Goal: Task Accomplishment & Management: Complete application form

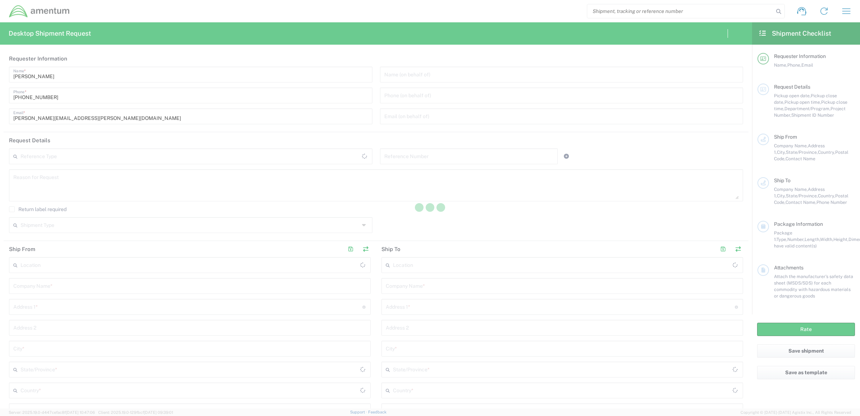
type input "[GEOGRAPHIC_DATA]"
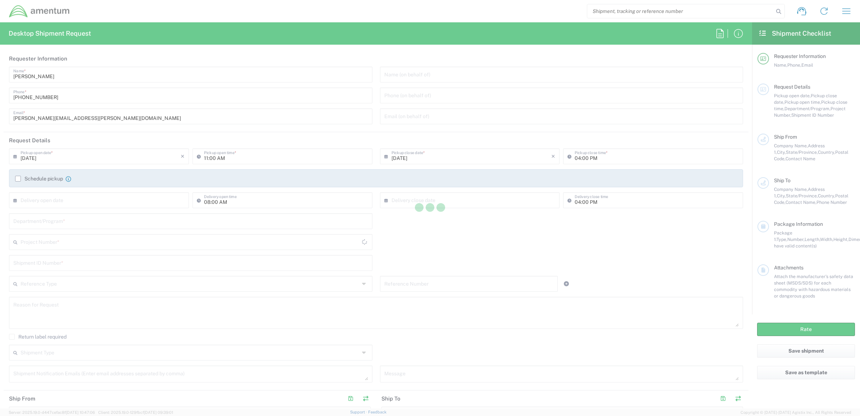
type input "[GEOGRAPHIC_DATA]"
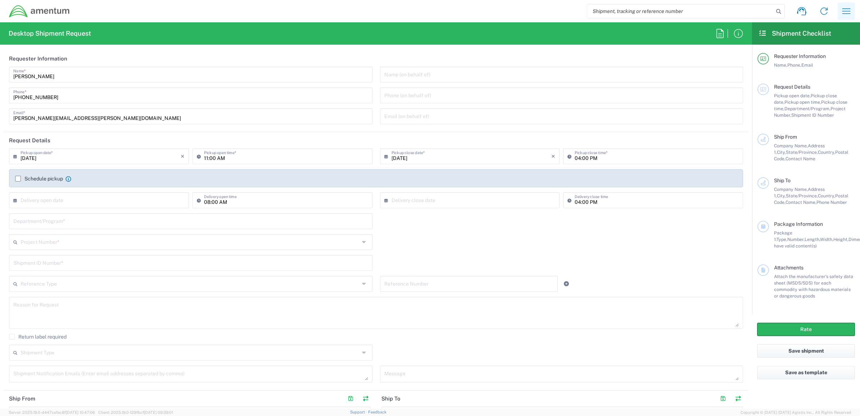
click at [845, 13] on icon "button" at bounding box center [846, 10] width 8 height 5
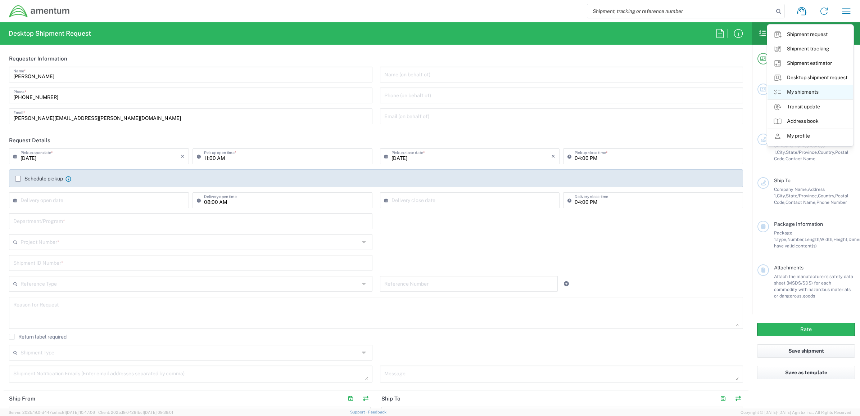
click at [799, 94] on link "My shipments" at bounding box center [810, 92] width 86 height 14
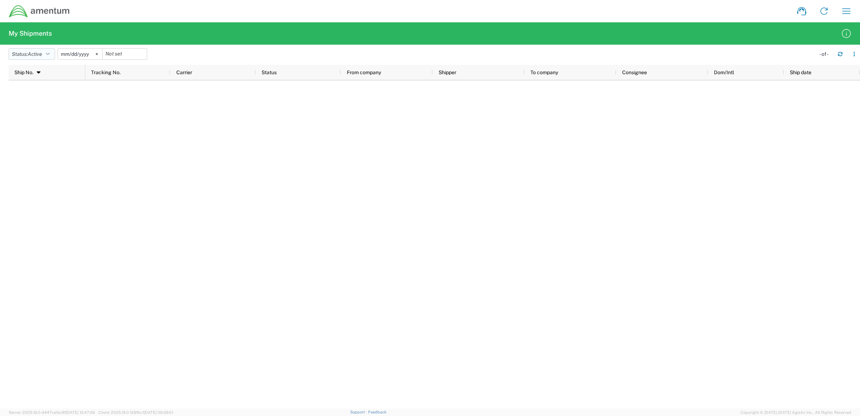
click at [52, 51] on button "Status: Active" at bounding box center [32, 54] width 46 height 12
click at [35, 90] on span "All" at bounding box center [51, 91] width 84 height 11
click at [40, 55] on button "Status: All" at bounding box center [28, 54] width 38 height 12
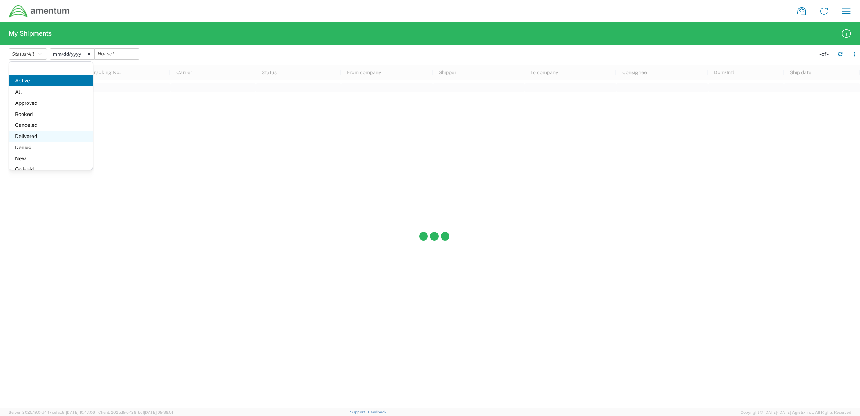
click at [26, 134] on span "Delivered" at bounding box center [51, 136] width 84 height 11
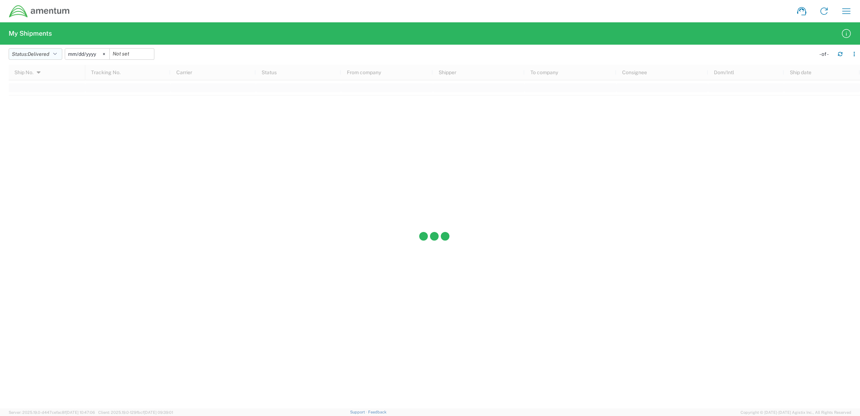
click at [53, 54] on button "Status: Delivered" at bounding box center [36, 54] width 54 height 12
click at [30, 94] on span "All" at bounding box center [51, 91] width 84 height 11
click at [90, 54] on icon at bounding box center [89, 54] width 2 height 2
click at [46, 54] on button "Status: All" at bounding box center [28, 54] width 38 height 12
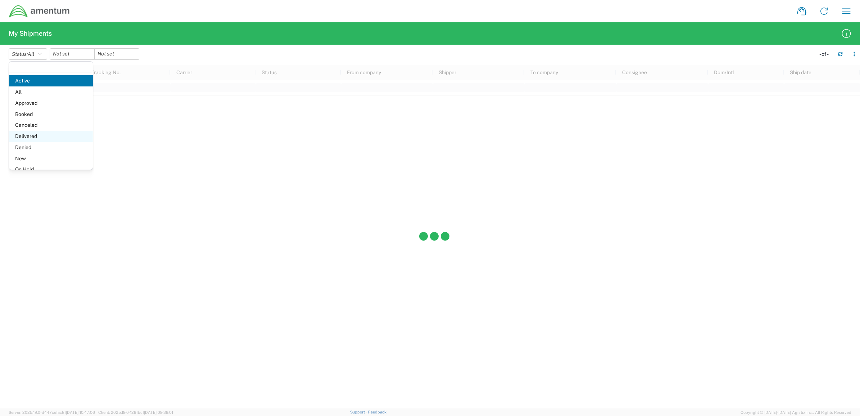
click at [36, 132] on span "Delivered" at bounding box center [51, 136] width 84 height 11
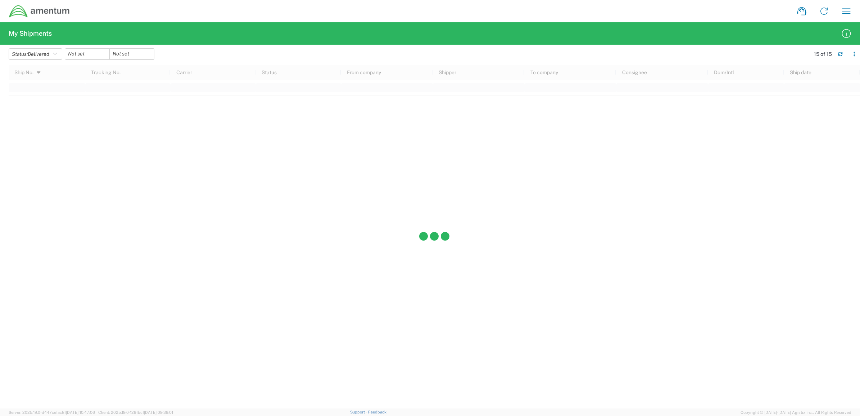
drag, startPoint x: 27, startPoint y: 193, endPoint x: 60, endPoint y: 171, distance: 39.2
click at [27, 192] on div at bounding box center [434, 236] width 851 height 343
click at [22, 33] on h2 "My Shipments" at bounding box center [30, 33] width 43 height 9
click at [844, 11] on icon "button" at bounding box center [846, 11] width 12 height 12
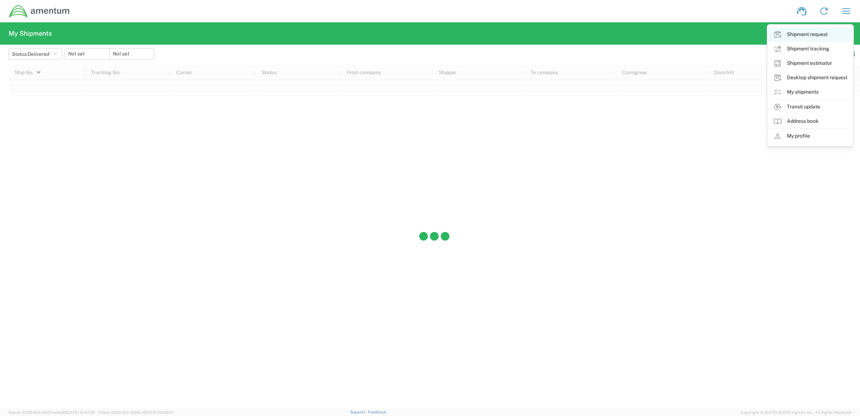
click at [796, 35] on link "Shipment request" at bounding box center [810, 34] width 86 height 14
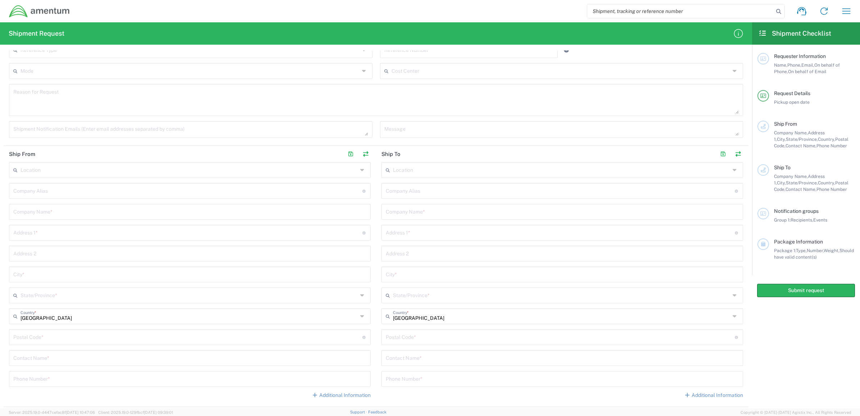
scroll to position [180, 0]
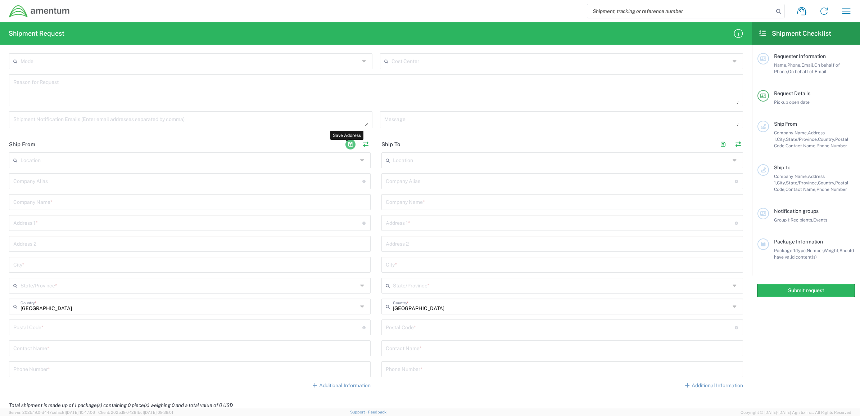
click at [345, 144] on button "button" at bounding box center [350, 144] width 10 height 10
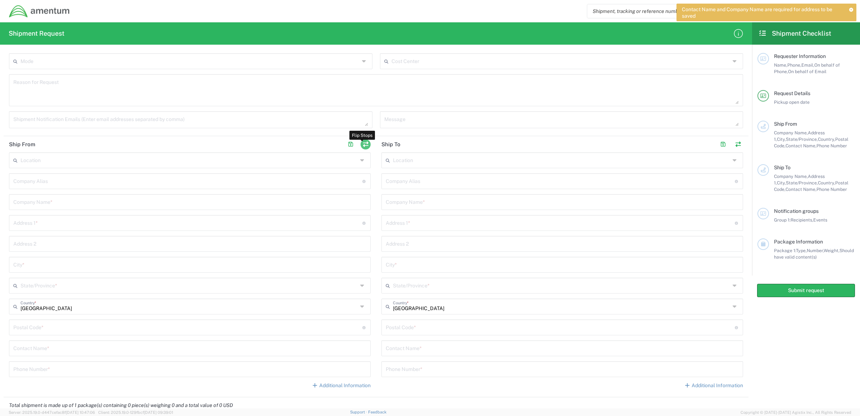
click at [365, 142] on button "button" at bounding box center [365, 144] width 10 height 10
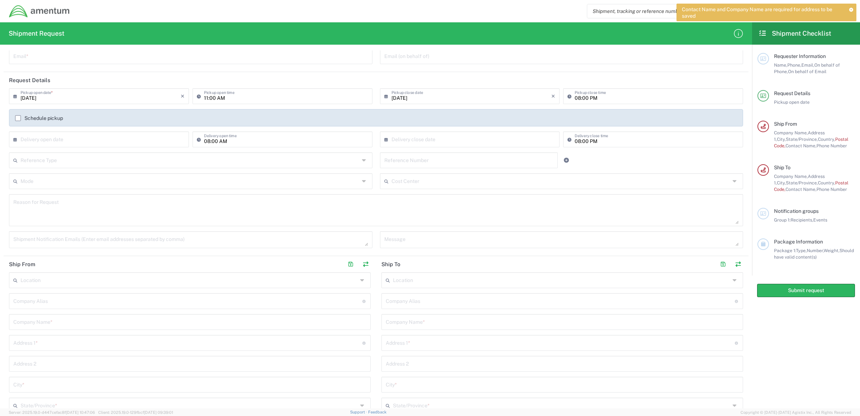
scroll to position [0, 0]
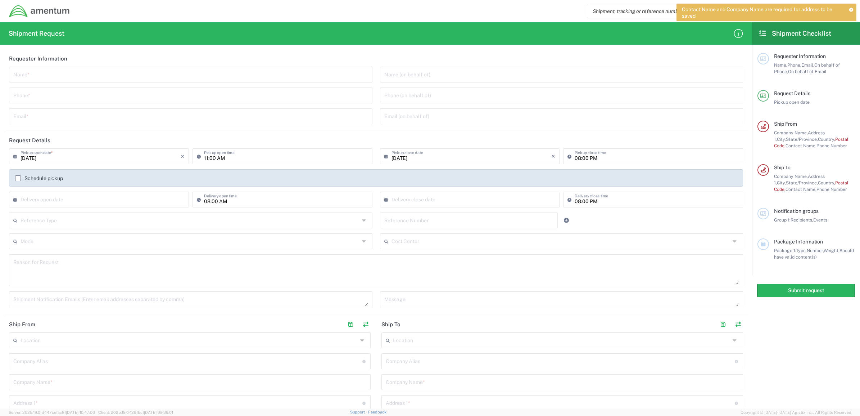
click at [763, 36] on icon at bounding box center [762, 33] width 8 height 6
click at [855, 9] on div "Contact Name and Company Name are required for address to be saved" at bounding box center [766, 13] width 180 height 18
click at [850, 10] on icon at bounding box center [851, 10] width 5 height 4
click at [850, 6] on icon "button" at bounding box center [846, 11] width 12 height 12
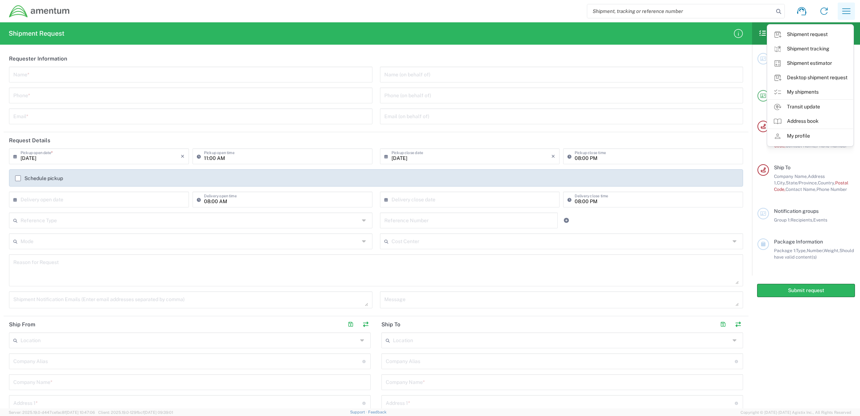
click at [839, 12] on button "button" at bounding box center [846, 11] width 17 height 17
click at [807, 90] on link "My shipments" at bounding box center [810, 92] width 86 height 14
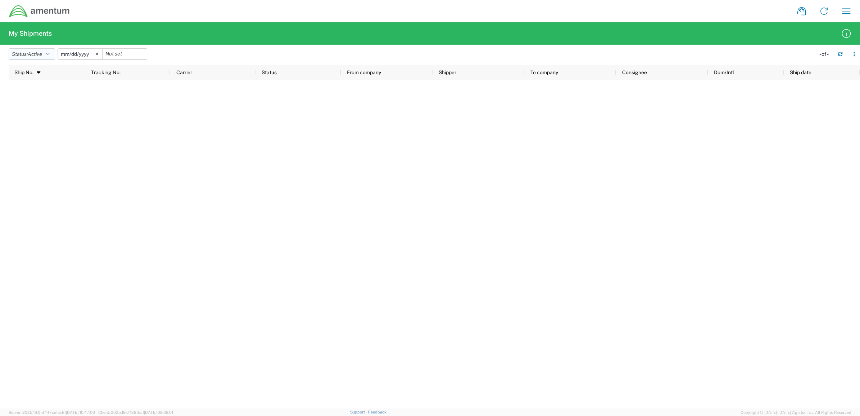
click at [50, 53] on icon "button" at bounding box center [48, 53] width 4 height 5
drag, startPoint x: 33, startPoint y: 137, endPoint x: 85, endPoint y: 72, distance: 82.9
click at [33, 137] on span "Delivered" at bounding box center [51, 136] width 84 height 11
click at [132, 55] on input "date" at bounding box center [132, 54] width 44 height 11
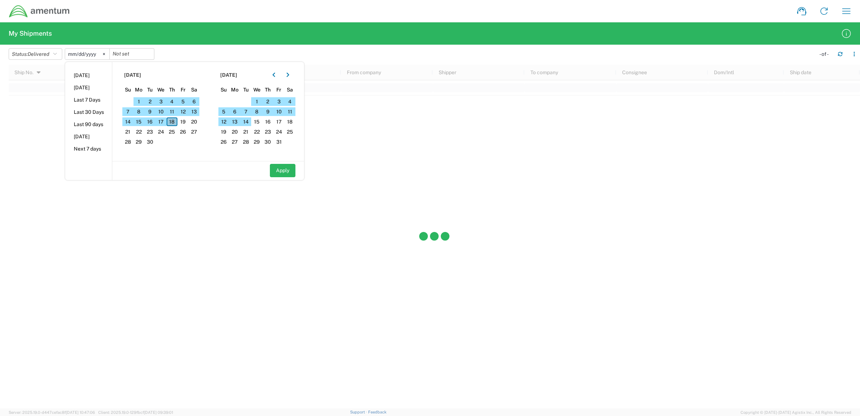
click at [175, 123] on span "18" at bounding box center [172, 121] width 11 height 9
click at [287, 173] on button "Apply" at bounding box center [283, 170] width 26 height 13
type input "[DATE]"
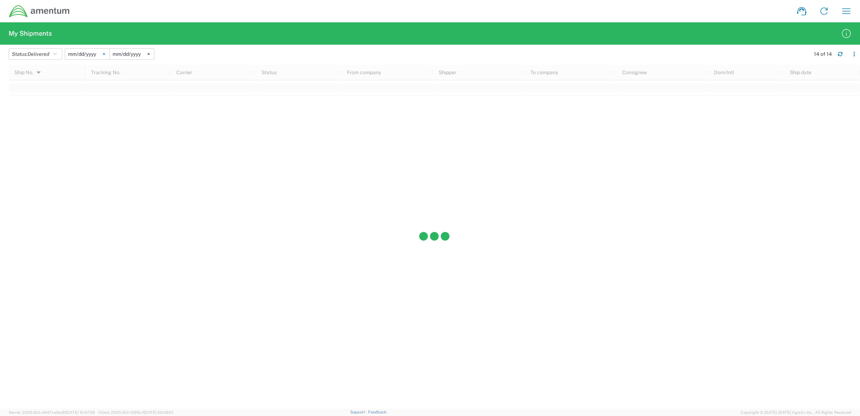
click at [105, 53] on icon at bounding box center [104, 54] width 2 height 2
click at [98, 54] on input "date" at bounding box center [87, 54] width 44 height 11
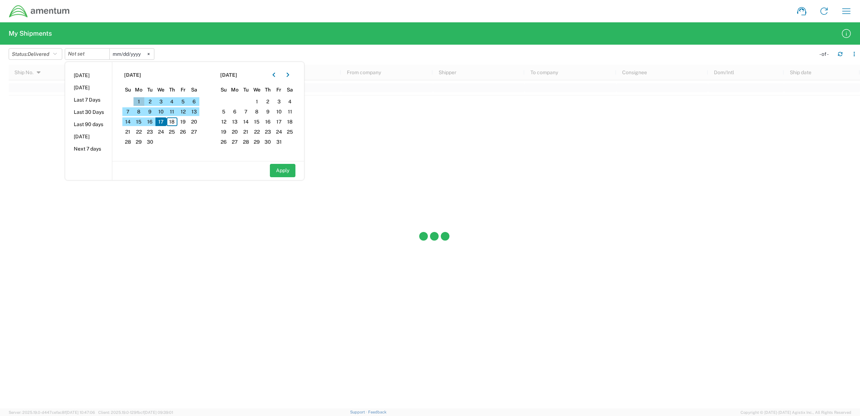
click at [144, 99] on span "1" at bounding box center [138, 101] width 11 height 9
click at [142, 101] on span "1" at bounding box center [138, 101] width 11 height 9
click at [282, 173] on button "Apply" at bounding box center [283, 170] width 26 height 13
type input "[DATE]"
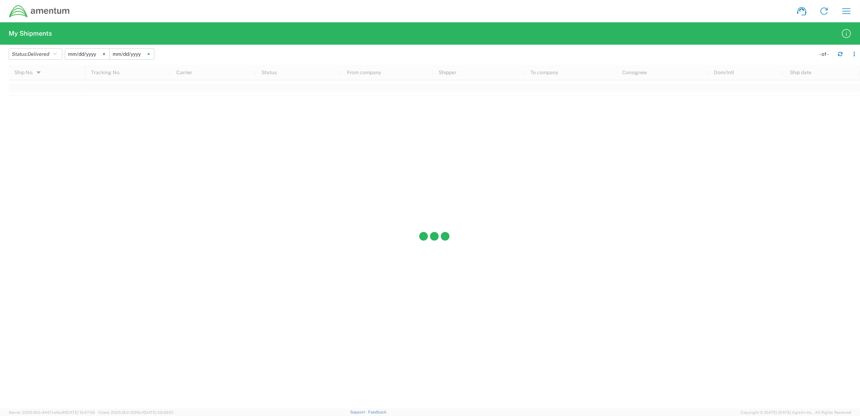
click at [150, 54] on icon at bounding box center [149, 54] width 2 height 2
click at [132, 59] on input "date" at bounding box center [132, 54] width 44 height 11
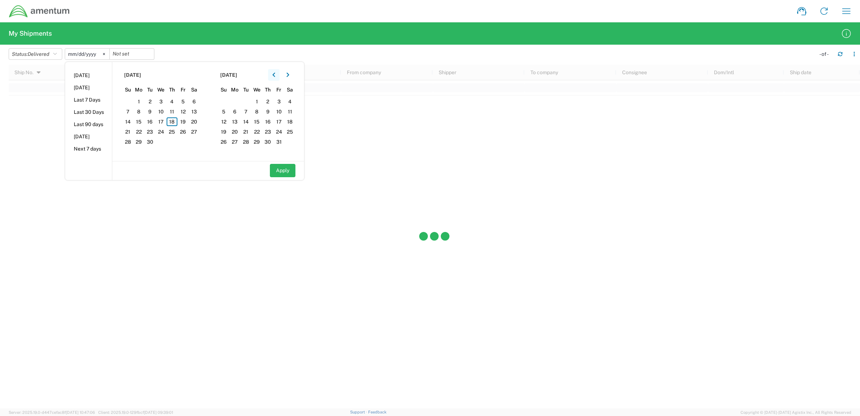
click at [275, 72] on icon "button" at bounding box center [273, 74] width 3 height 5
click at [266, 121] on span "18" at bounding box center [267, 121] width 11 height 9
click at [285, 171] on button "Apply" at bounding box center [283, 170] width 26 height 13
type input "[DATE]"
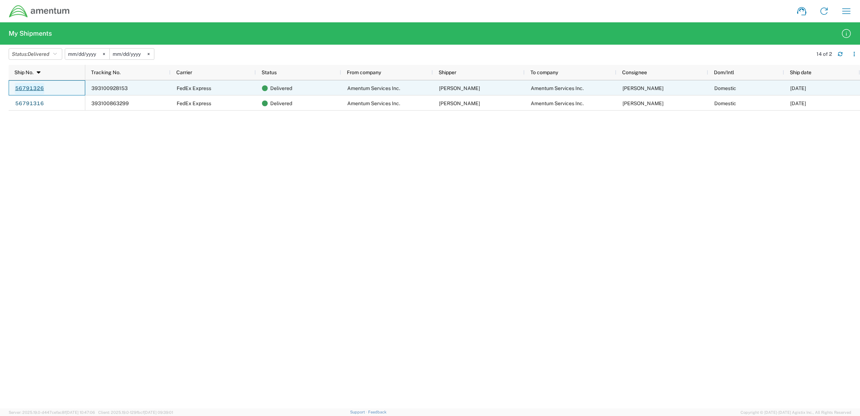
click at [34, 85] on link "56791326" at bounding box center [30, 89] width 30 height 12
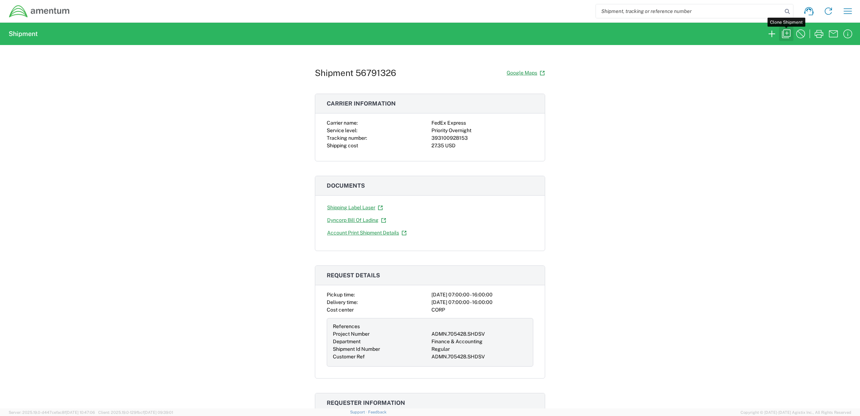
click at [789, 33] on icon "button" at bounding box center [786, 34] width 12 height 12
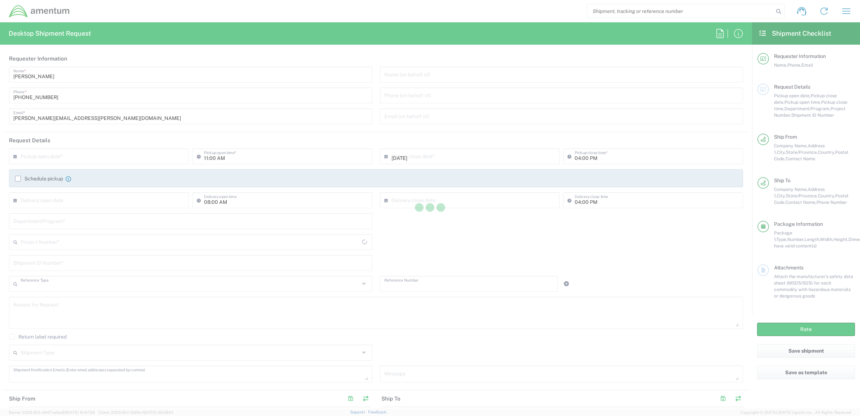
type input "07:00 AM"
type input "Project Number"
type input "ADMN.705428.SHDSV"
type textarea "[PERSON_NAME][EMAIL_ADDRESS][PERSON_NAME][DOMAIN_NAME]"
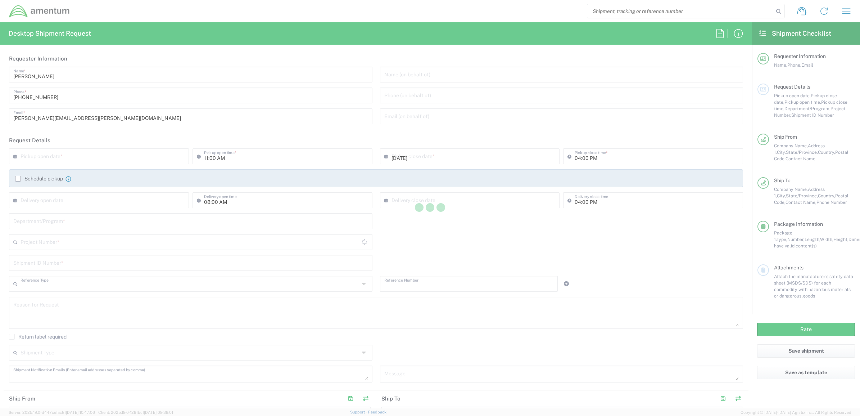
type input "Amentum Services Inc."
type input "[STREET_ADDRESS][PERSON_NAME]"
type input "Suite 200"
type input "[GEOGRAPHIC_DATA]"
type input "[US_STATE]"
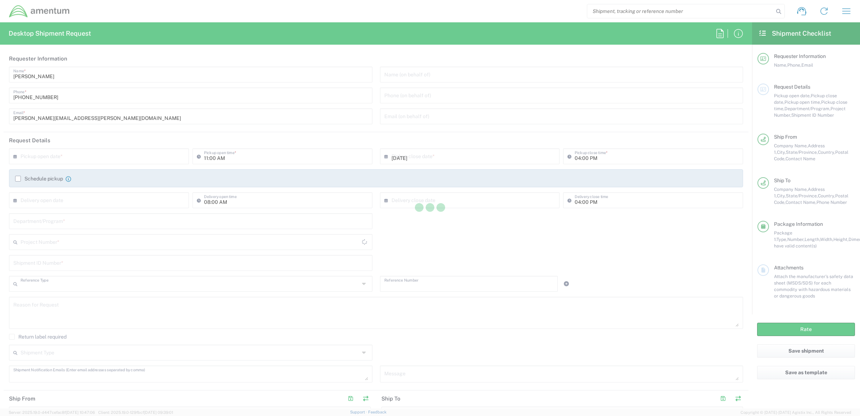
type input "20876"
type input "[PERSON_NAME]"
type input "[PHONE_NUMBER]"
type input "[PERSON_NAME][EMAIL_ADDRESS][PERSON_NAME][DOMAIN_NAME]"
type input "Business (General)"
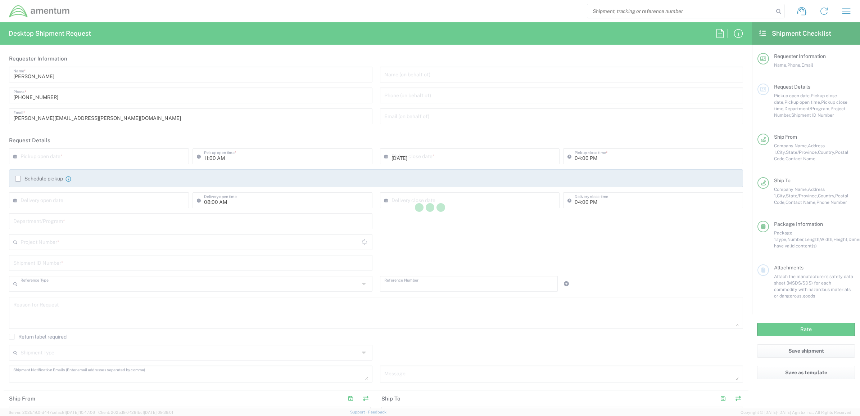
type input "Amentum Services Inc."
type input "[STREET_ADDRESS]"
type input "[GEOGRAPHIC_DATA]"
type input "[US_STATE]"
type input "29609"
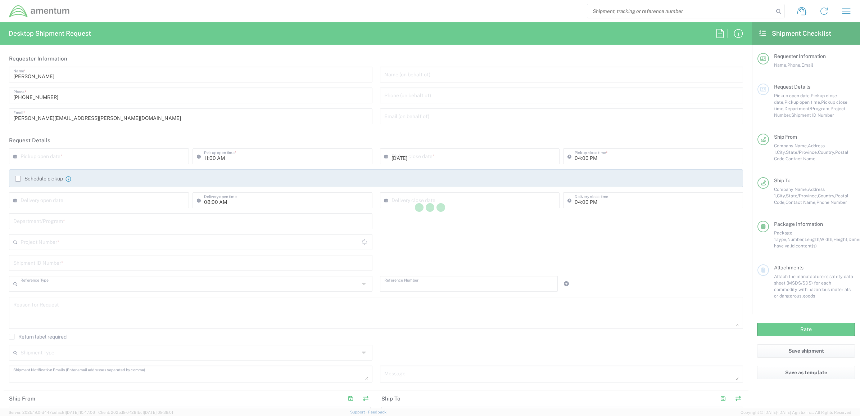
type input "[PERSON_NAME]"
type input "[PHONE_NUMBER]"
type input "[PERSON_NAME][EMAIL_ADDRESS][PERSON_NAME][DOMAIN_NAME]"
type input "Residential/Home"
type input "No Signature On Delivery"
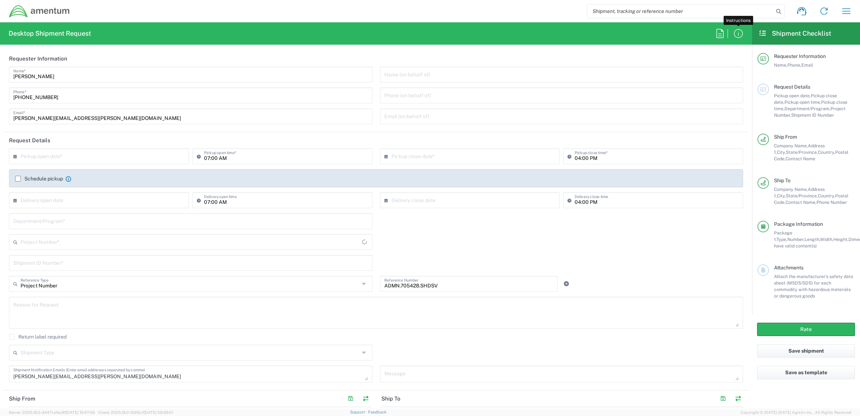
type input "Envelope"
drag, startPoint x: 52, startPoint y: 155, endPoint x: 32, endPoint y: 161, distance: 20.5
click at [52, 155] on input "text" at bounding box center [101, 155] width 160 height 13
click at [18, 176] on label "Schedule pickup" at bounding box center [39, 179] width 48 height 6
click at [18, 178] on input "Schedule pickup" at bounding box center [18, 178] width 0 height 0
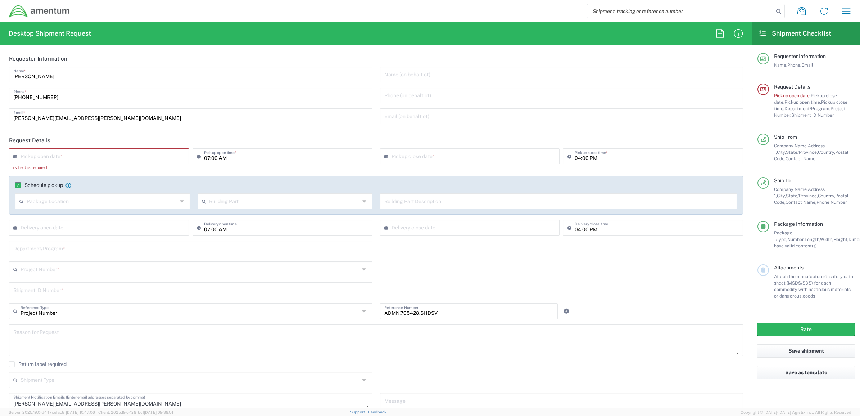
click at [44, 158] on input "text" at bounding box center [101, 155] width 160 height 13
click at [113, 208] on span "18" at bounding box center [110, 211] width 11 height 10
type input "[DATE]"
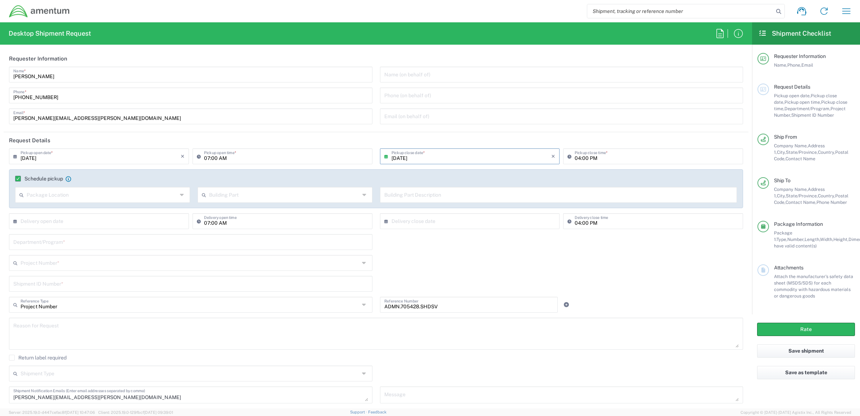
click at [455, 157] on input "[DATE]" at bounding box center [471, 155] width 160 height 13
click at [488, 208] on span "19" at bounding box center [488, 211] width 10 height 10
type input "[DATE]"
click at [44, 224] on input "text" at bounding box center [101, 220] width 160 height 13
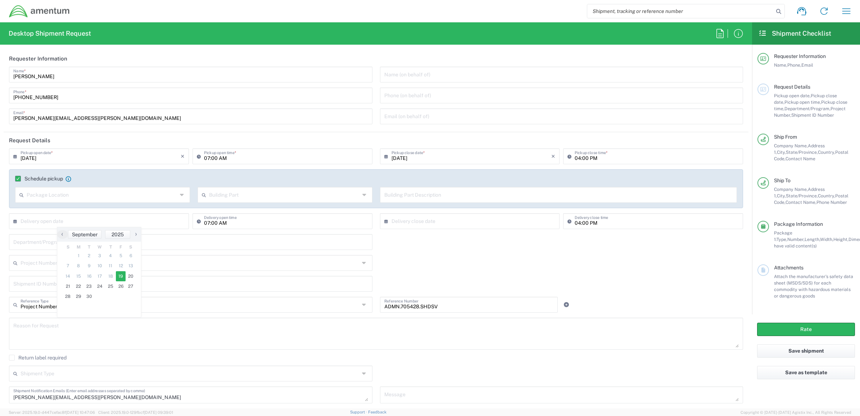
click at [116, 275] on span "19" at bounding box center [121, 276] width 10 height 10
type input "[DATE]"
click at [537, 222] on input "text" at bounding box center [471, 220] width 160 height 13
click at [527, 220] on input "text" at bounding box center [471, 220] width 160 height 13
click at [567, 156] on icon at bounding box center [570, 156] width 7 height 12
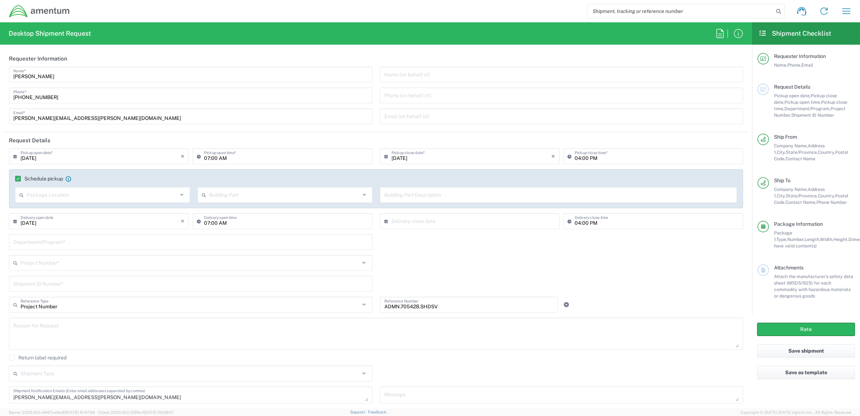
click at [567, 154] on icon at bounding box center [570, 156] width 7 height 12
click at [436, 158] on input "[DATE]" at bounding box center [471, 155] width 160 height 13
click at [505, 169] on span "›" at bounding box center [503, 169] width 11 height 9
click at [505, 168] on span "›" at bounding box center [503, 169] width 11 height 9
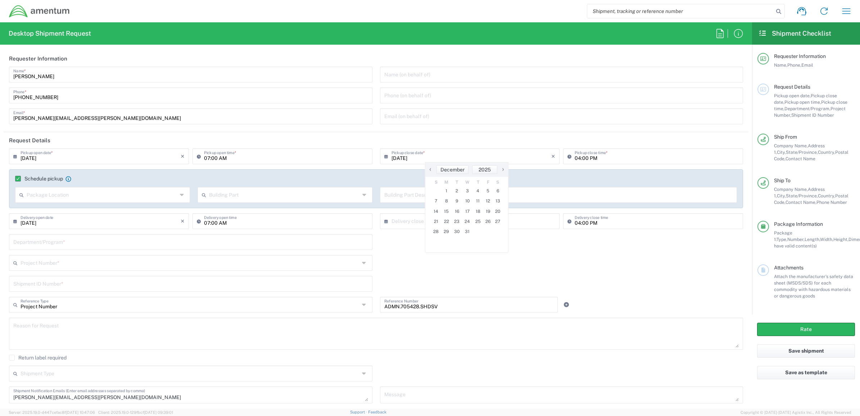
click at [505, 168] on span "›" at bounding box center [503, 169] width 11 height 9
click at [428, 169] on span "‹" at bounding box center [430, 169] width 11 height 9
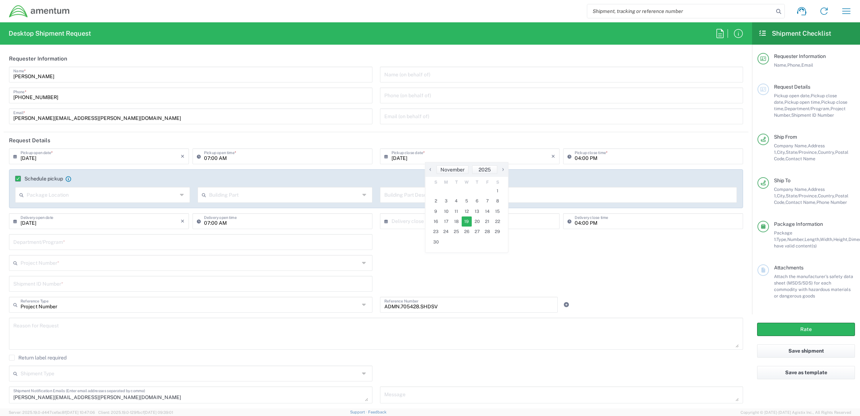
click at [465, 219] on span "19" at bounding box center [467, 221] width 10 height 10
type input "[DATE]"
click at [92, 161] on input "[DATE]" at bounding box center [101, 155] width 160 height 13
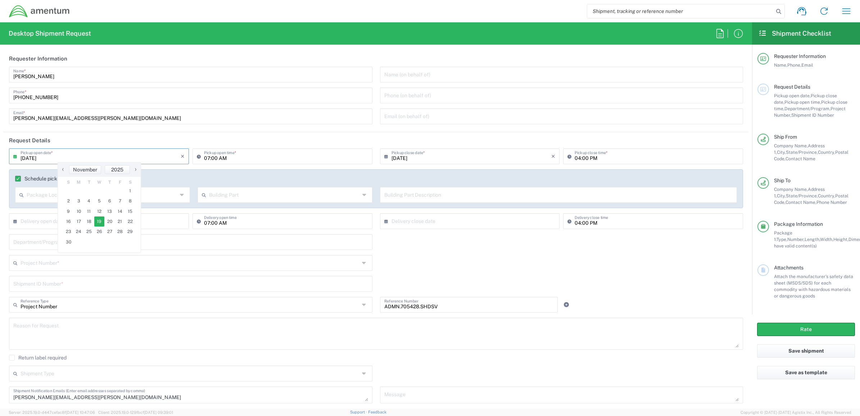
click at [64, 170] on span "‹" at bounding box center [63, 169] width 11 height 9
click at [64, 169] on span "‹" at bounding box center [63, 169] width 11 height 9
click at [107, 212] on span "18" at bounding box center [110, 211] width 11 height 10
type input "[DATE]"
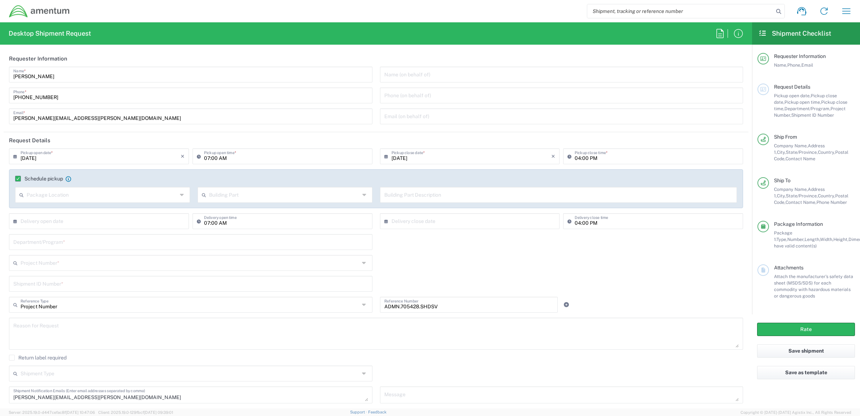
click at [432, 159] on input "[DATE]" at bounding box center [471, 155] width 160 height 13
click at [551, 155] on icon "×" at bounding box center [553, 156] width 4 height 12
type input "[DATE]"
click at [551, 156] on icon "×" at bounding box center [553, 156] width 4 height 12
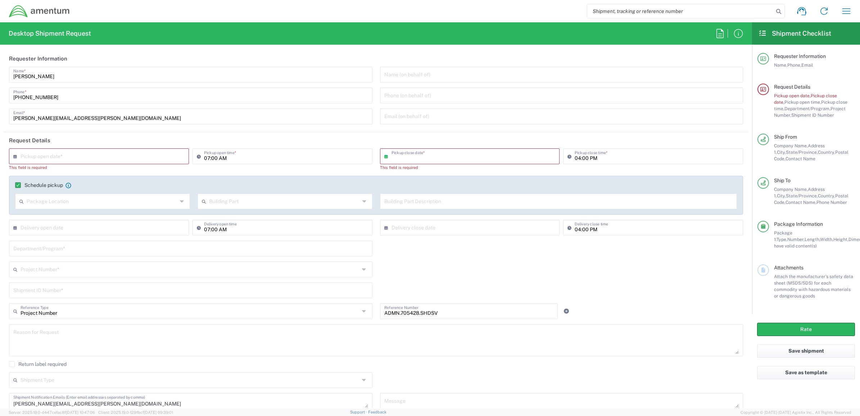
click at [436, 132] on header "Request Details" at bounding box center [376, 140] width 745 height 16
click at [405, 152] on input "text" at bounding box center [471, 155] width 160 height 13
drag, startPoint x: 484, startPoint y: 228, endPoint x: 486, endPoint y: 220, distance: 9.0
click at [486, 220] on span "26" at bounding box center [488, 221] width 10 height 10
type input "[DATE]"
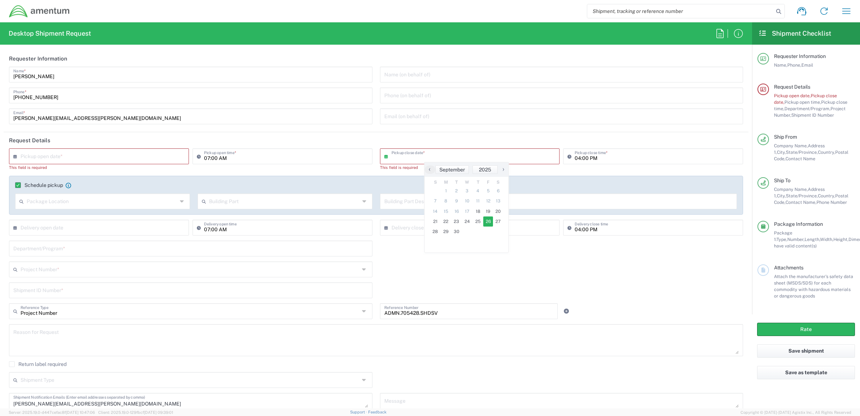
type input "[DATE]"
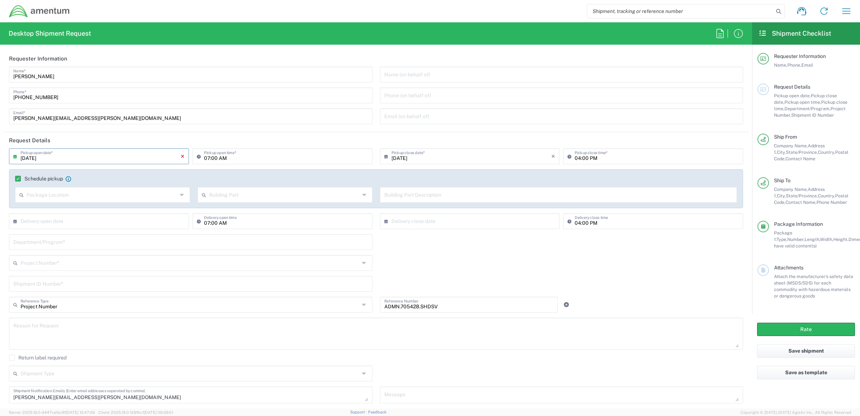
click at [181, 154] on icon "×" at bounding box center [183, 156] width 4 height 12
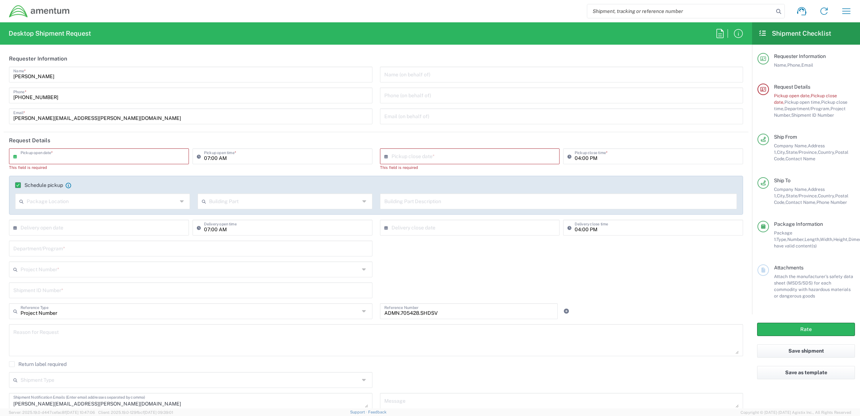
click at [178, 156] on input "text" at bounding box center [101, 155] width 160 height 13
drag, startPoint x: 126, startPoint y: 212, endPoint x: 122, endPoint y: 209, distance: 5.2
click at [122, 209] on span "19" at bounding box center [121, 211] width 10 height 10
type input "[DATE]"
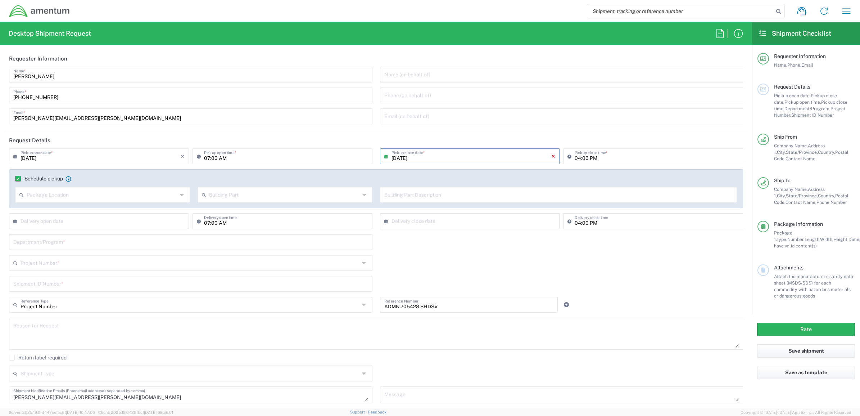
click at [551, 155] on icon "×" at bounding box center [553, 156] width 4 height 12
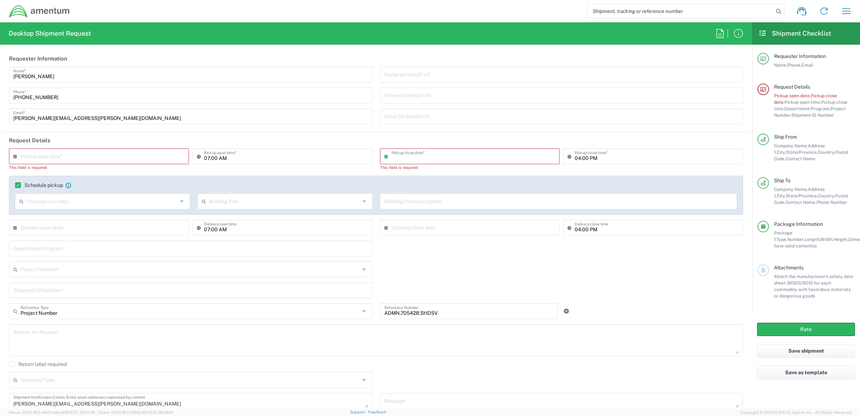
drag, startPoint x: 455, startPoint y: 158, endPoint x: 445, endPoint y: 161, distance: 11.0
click at [454, 158] on input "text" at bounding box center [471, 155] width 160 height 13
click at [501, 222] on span "27" at bounding box center [498, 221] width 10 height 10
type input "[DATE]"
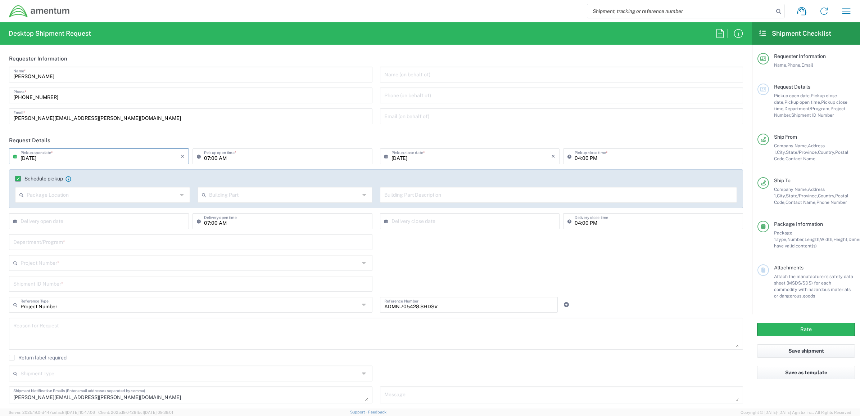
drag, startPoint x: 183, startPoint y: 153, endPoint x: 174, endPoint y: 156, distance: 9.7
click at [183, 153] on div "[DATE] × Pickup open date *" at bounding box center [99, 156] width 180 height 16
click at [173, 154] on input "[DATE]" at bounding box center [101, 155] width 160 height 13
drag, startPoint x: 176, startPoint y: 153, endPoint x: 195, endPoint y: 156, distance: 18.5
click at [194, 155] on div "[DATE] × Pickup open date * Cancel Apply 07:00 AM Pickup open time *" at bounding box center [190, 158] width 367 height 21
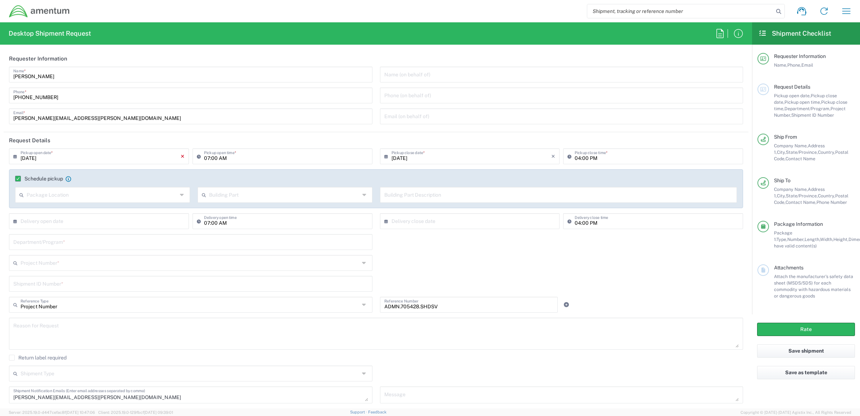
click at [182, 154] on div "[DATE] × Pickup open date *" at bounding box center [99, 156] width 180 height 16
drag, startPoint x: 178, startPoint y: 154, endPoint x: 175, endPoint y: 156, distance: 3.9
click at [177, 154] on input "[DATE]" at bounding box center [101, 155] width 160 height 13
click at [181, 155] on icon "×" at bounding box center [183, 156] width 4 height 12
type input "[DATE]"
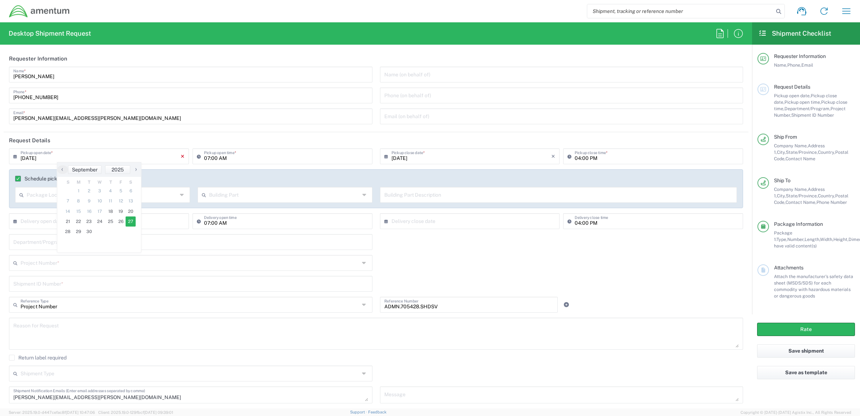
type input "[DATE]"
click at [181, 155] on icon "×" at bounding box center [183, 156] width 4 height 12
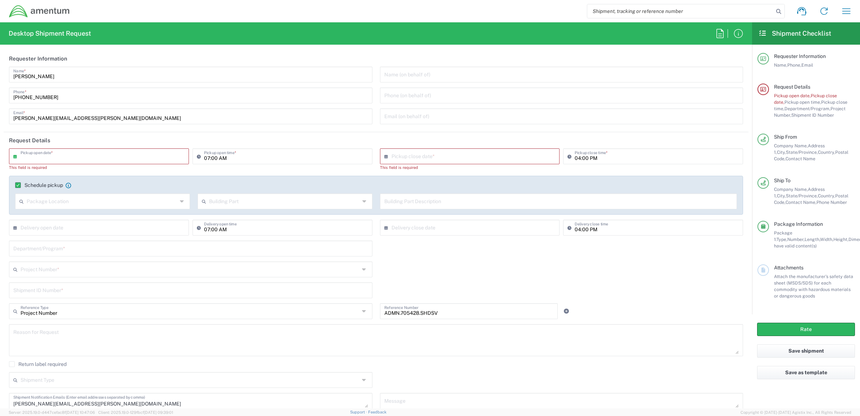
click at [65, 156] on input "text" at bounding box center [101, 155] width 160 height 13
click at [114, 209] on span "18" at bounding box center [110, 211] width 11 height 10
type input "[DATE]"
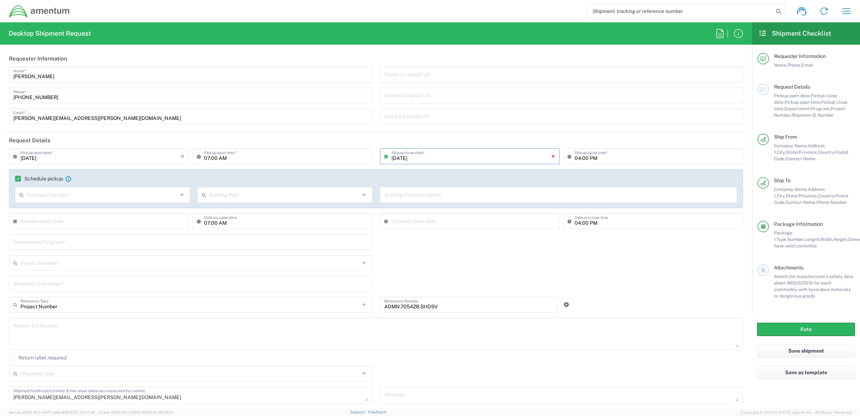
click at [551, 155] on icon "×" at bounding box center [553, 156] width 4 height 12
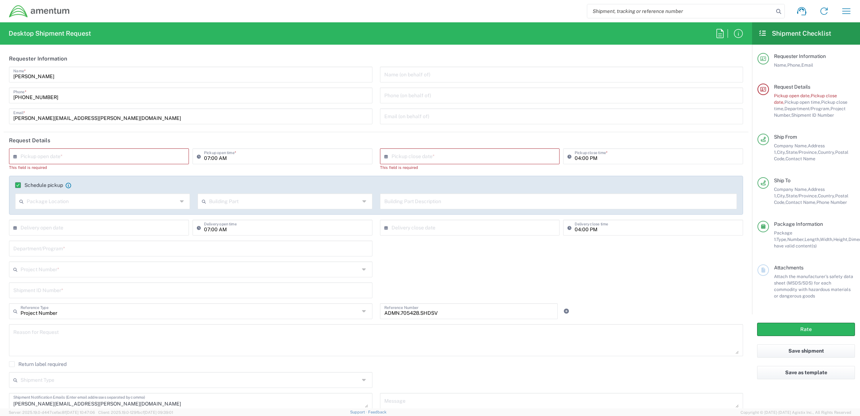
drag, startPoint x: 501, startPoint y: 162, endPoint x: 495, endPoint y: 160, distance: 6.3
click at [500, 162] on div "× Pickup close date *" at bounding box center [470, 156] width 180 height 16
click at [485, 156] on input "text" at bounding box center [471, 155] width 160 height 13
click at [489, 211] on span "19" at bounding box center [488, 211] width 10 height 10
type input "[DATE]"
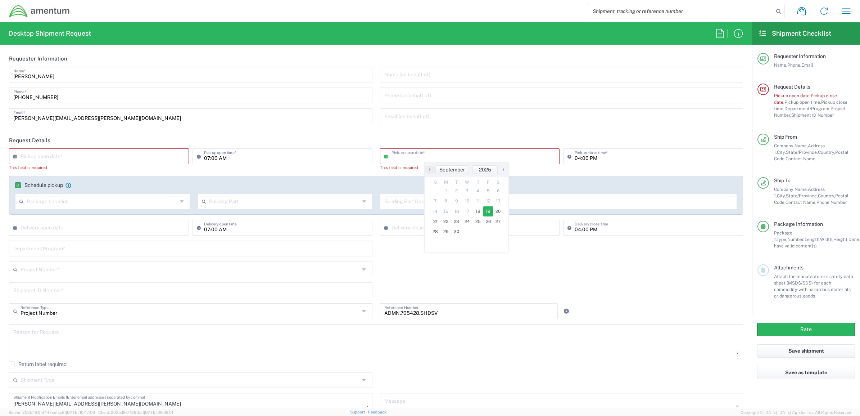
type input "[DATE]"
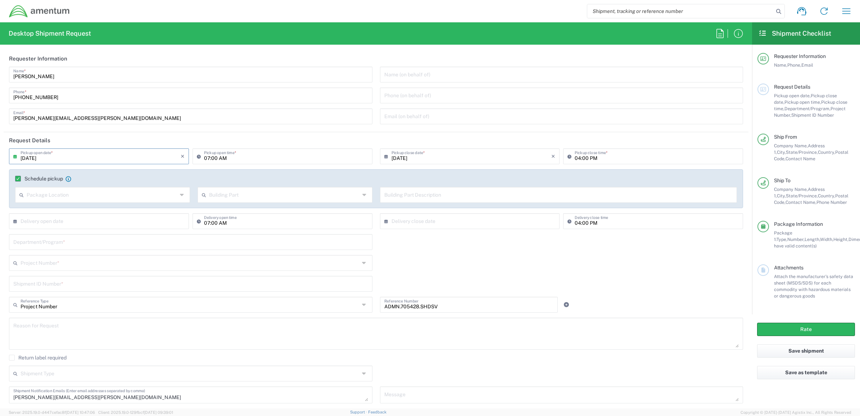
click at [63, 154] on input "[DATE]" at bounding box center [101, 155] width 160 height 13
click at [580, 156] on input "04:00 PM" at bounding box center [657, 155] width 164 height 13
click at [610, 155] on input "04:00 PM" at bounding box center [657, 155] width 164 height 13
type input "04:00"
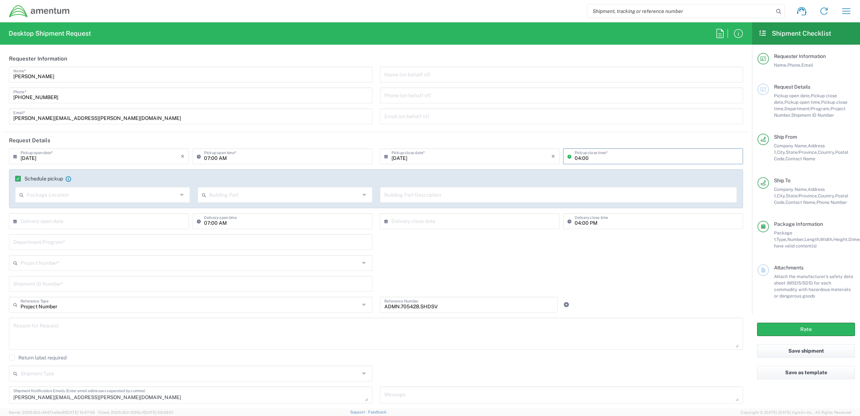
type input "09/19/2025PM"
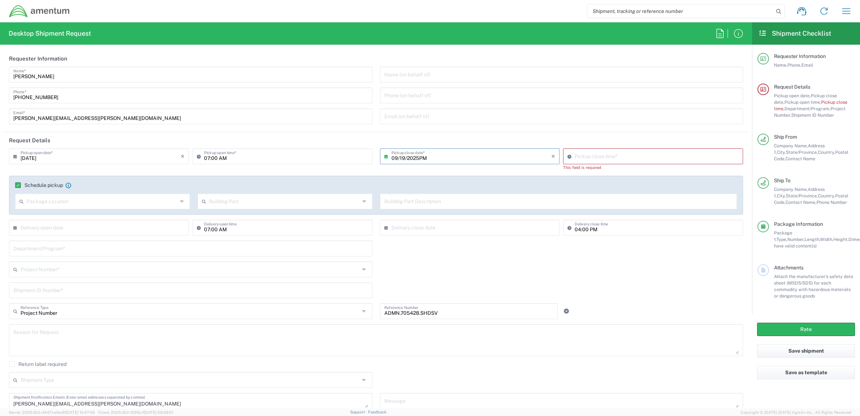
type input "[DATE]"
click at [580, 158] on input "10:11 AM" at bounding box center [657, 155] width 164 height 13
click at [646, 155] on input "10:11 AM" at bounding box center [657, 155] width 164 height 13
click at [635, 155] on input "10:11 AM" at bounding box center [657, 155] width 164 height 13
drag, startPoint x: 605, startPoint y: 155, endPoint x: 568, endPoint y: 156, distance: 36.7
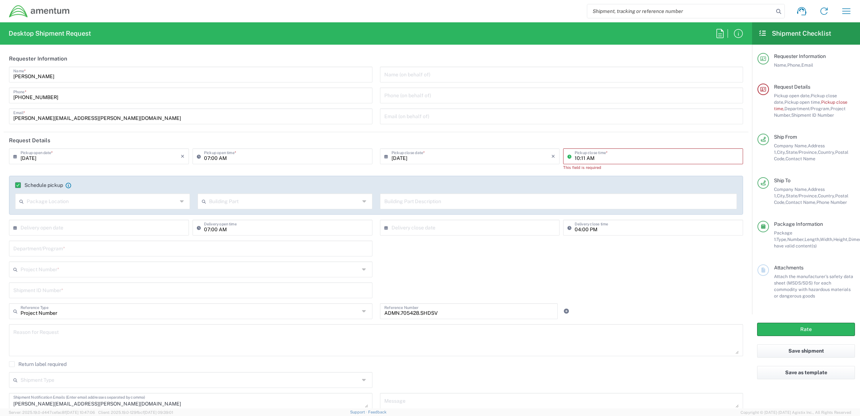
click at [568, 156] on div "10:11 AM Pickup close time *" at bounding box center [653, 156] width 180 height 16
type input "11:00pm"
click at [601, 263] on div "Project Number * 0915.E0002.02.000.2CE,LABOR ONLY OPT YR 1 ,1 ,82 ,9 0001.003.9…" at bounding box center [375, 271] width 741 height 21
click at [593, 159] on input "10:11 AM" at bounding box center [657, 155] width 164 height 13
click at [597, 155] on input "10:11 AM" at bounding box center [657, 155] width 164 height 13
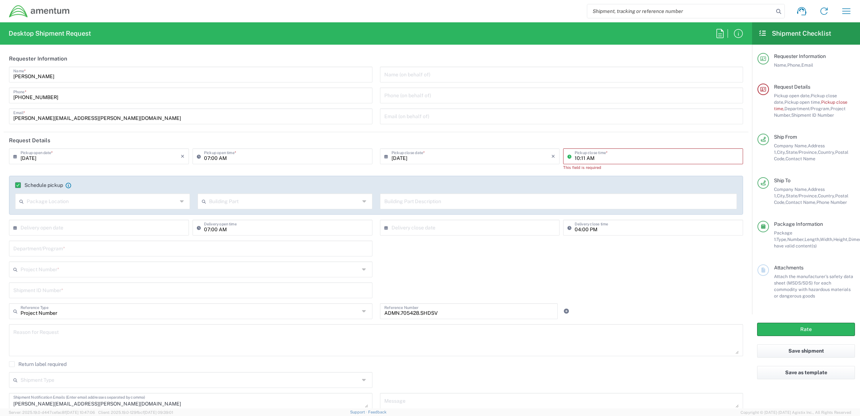
click at [649, 252] on div "Department/Program *" at bounding box center [375, 250] width 741 height 21
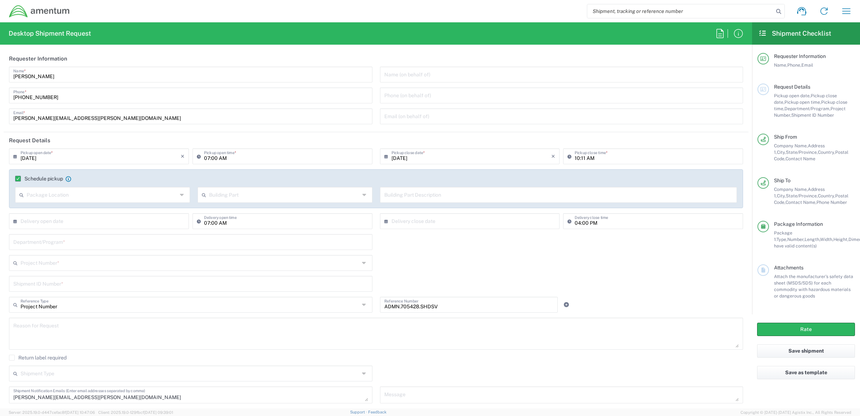
click at [567, 154] on icon at bounding box center [570, 156] width 7 height 12
click at [596, 156] on input "10:11 AM" at bounding box center [657, 155] width 164 height 13
type input "10:11 PM"
click at [605, 222] on input "04:00 PM" at bounding box center [657, 220] width 164 height 13
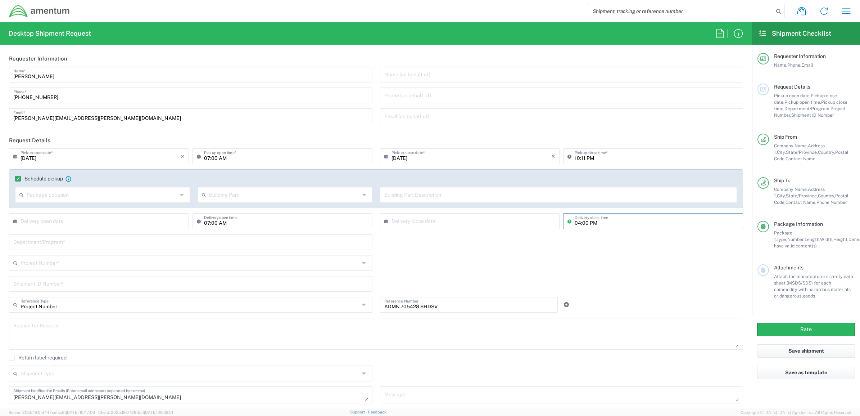
click at [605, 223] on input "04:00 PM" at bounding box center [657, 220] width 164 height 13
drag, startPoint x: 589, startPoint y: 224, endPoint x: 585, endPoint y: 224, distance: 4.0
click at [589, 224] on input "04:00 PM" at bounding box center [657, 220] width 164 height 13
click at [584, 224] on input "04:00 PM" at bounding box center [657, 220] width 164 height 13
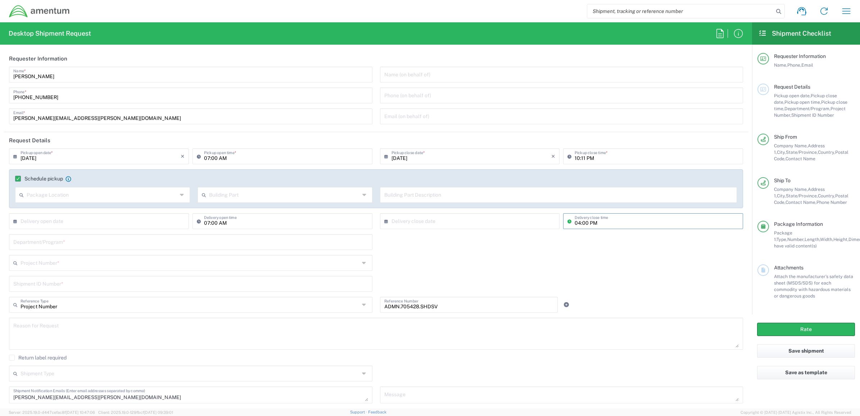
click at [577, 223] on input "04:00 PM" at bounding box center [657, 220] width 164 height 13
click at [577, 222] on input "04:00 PM" at bounding box center [657, 220] width 164 height 13
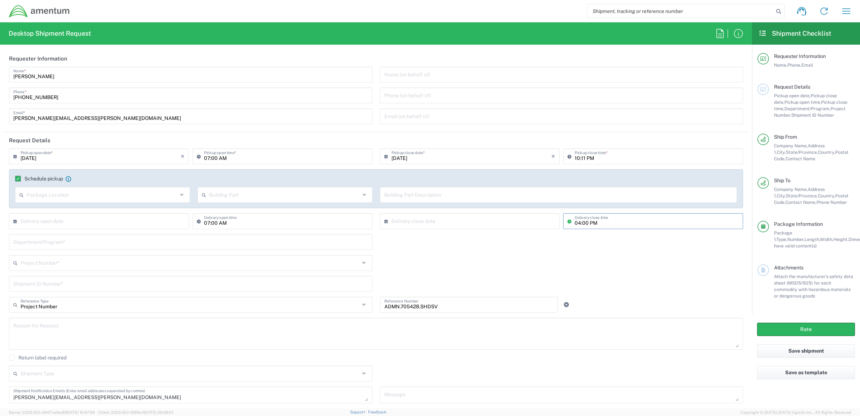
click at [575, 222] on input "04:00 PM" at bounding box center [657, 220] width 164 height 13
type input "09:00 PM"
click at [596, 241] on div "Department/Program *" at bounding box center [375, 244] width 741 height 21
click at [467, 222] on input "text" at bounding box center [471, 220] width 160 height 13
click at [502, 233] on span "›" at bounding box center [503, 234] width 11 height 9
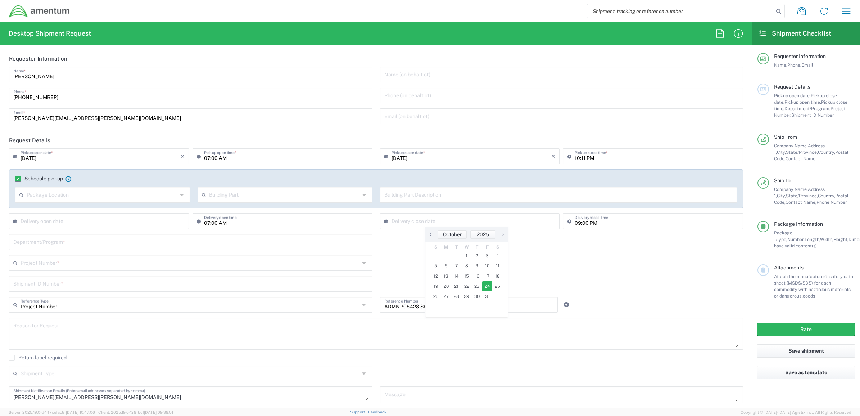
drag, startPoint x: 489, startPoint y: 291, endPoint x: 490, endPoint y: 287, distance: 3.6
click at [490, 287] on span "24" at bounding box center [487, 286] width 10 height 10
type input "[DATE]"
click at [137, 222] on input "text" at bounding box center [101, 220] width 160 height 13
drag, startPoint x: 113, startPoint y: 279, endPoint x: 119, endPoint y: 275, distance: 7.3
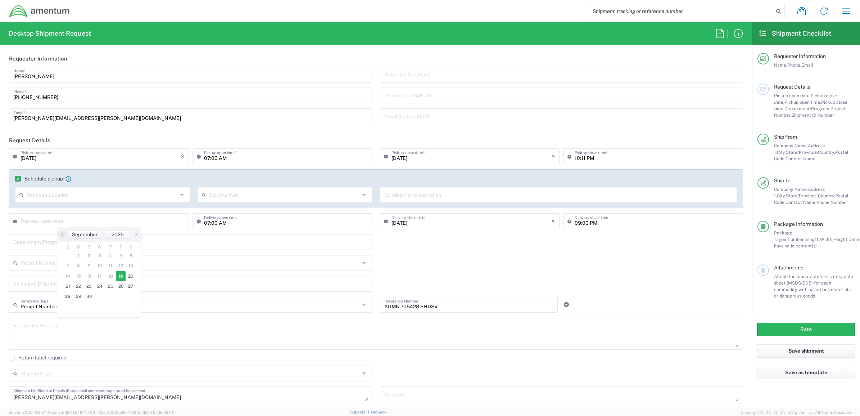
click at [119, 275] on span "19" at bounding box center [121, 276] width 10 height 10
type input "[DATE]"
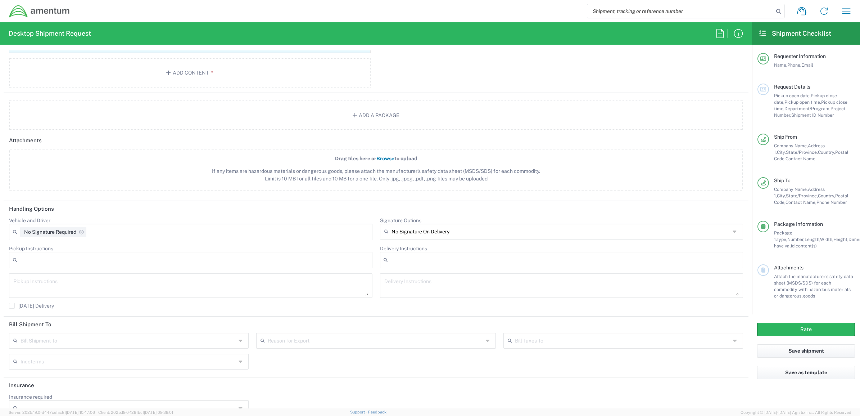
scroll to position [807, 0]
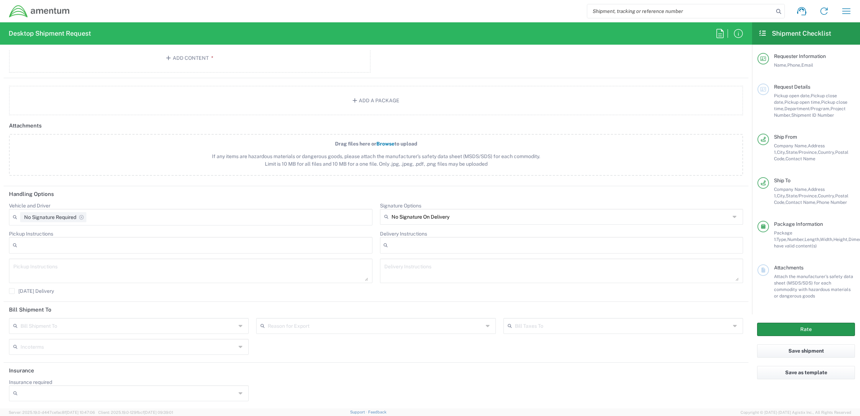
click at [803, 328] on button "Rate" at bounding box center [806, 328] width 98 height 13
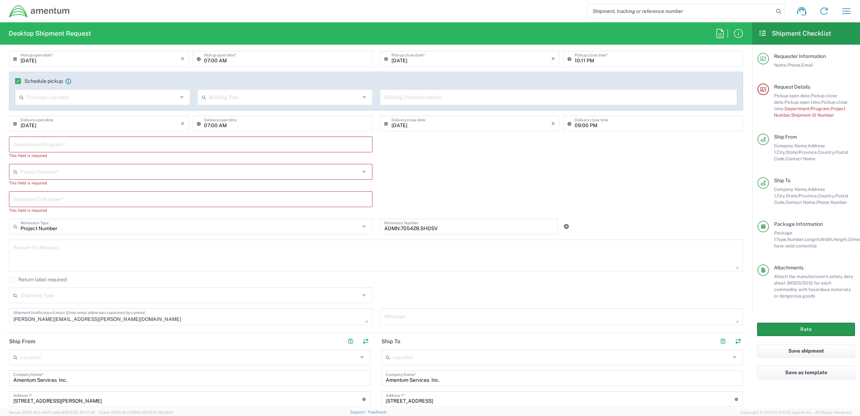
scroll to position [17, 0]
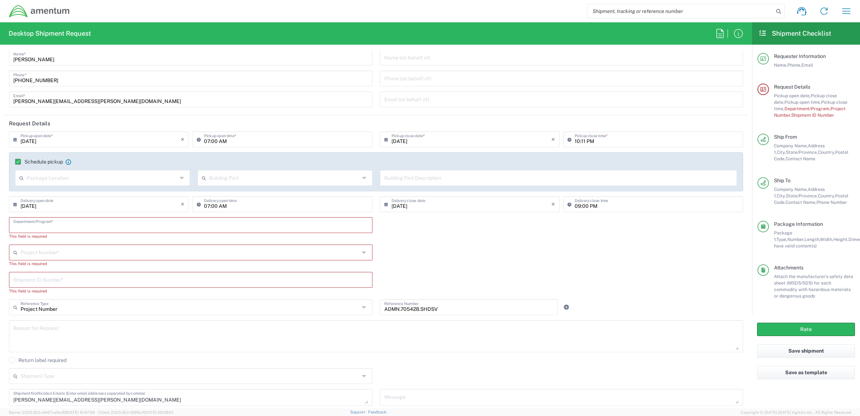
click at [87, 221] on input "text" at bounding box center [190, 224] width 355 height 13
click at [363, 252] on icon at bounding box center [365, 252] width 6 height 12
click at [362, 252] on icon at bounding box center [365, 252] width 6 height 12
click at [362, 248] on icon at bounding box center [365, 252] width 6 height 12
click at [362, 250] on icon at bounding box center [365, 252] width 6 height 12
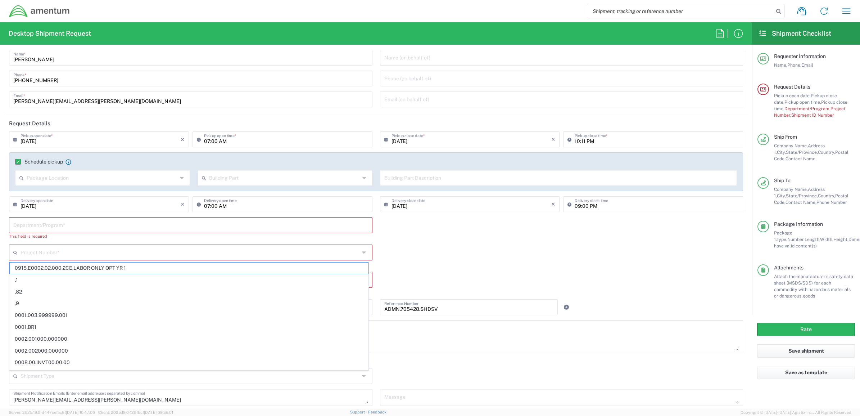
click at [362, 257] on icon at bounding box center [365, 252] width 6 height 12
click at [362, 254] on icon at bounding box center [365, 252] width 6 height 12
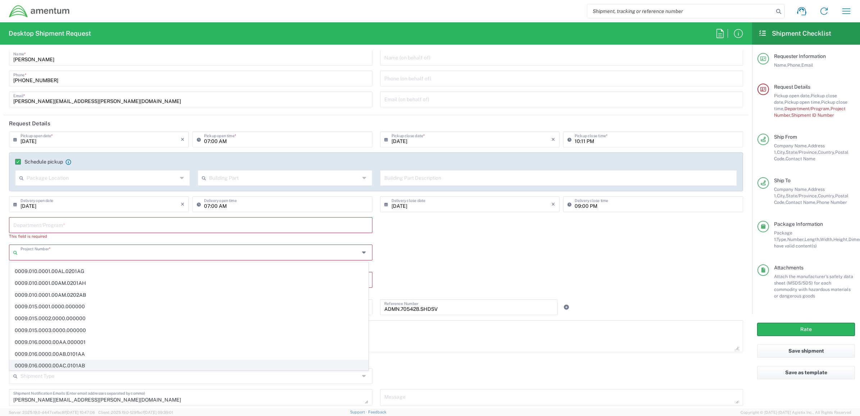
scroll to position [315, 0]
click at [81, 226] on input "text" at bounding box center [190, 224] width 355 height 13
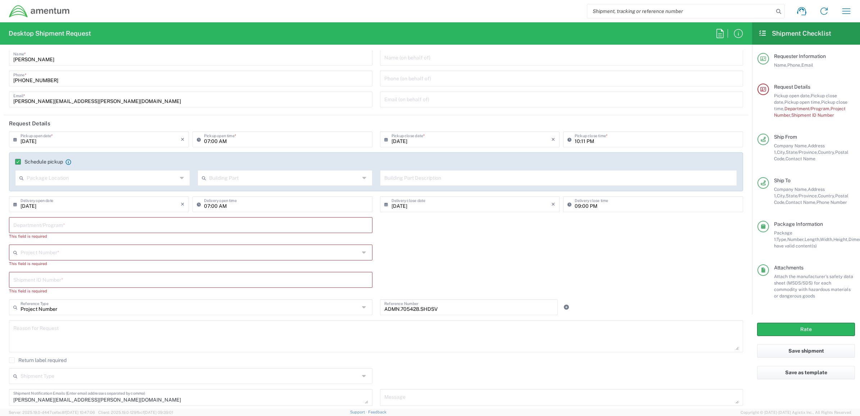
click at [38, 251] on input "text" at bounding box center [190, 251] width 339 height 13
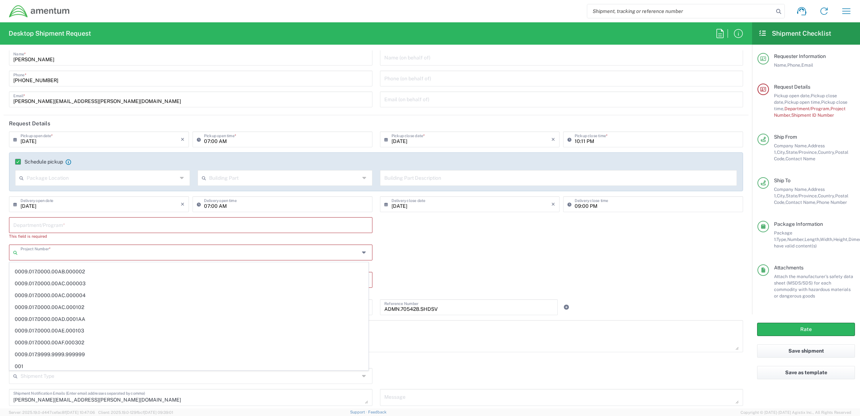
scroll to position [0, 0]
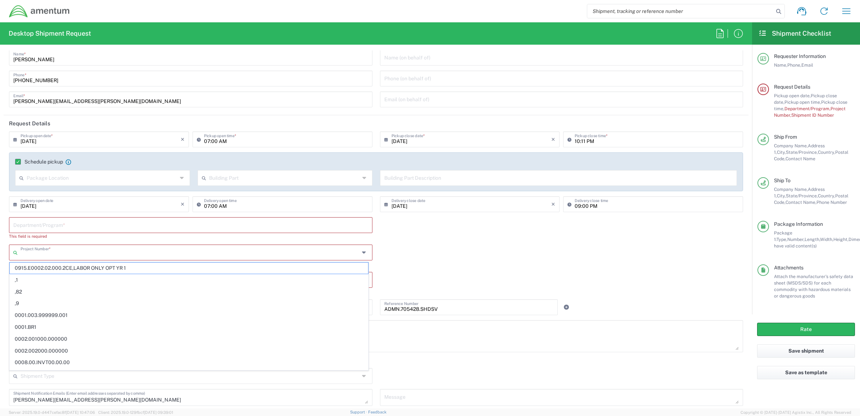
paste input "AOMN.705428.SHDSV"
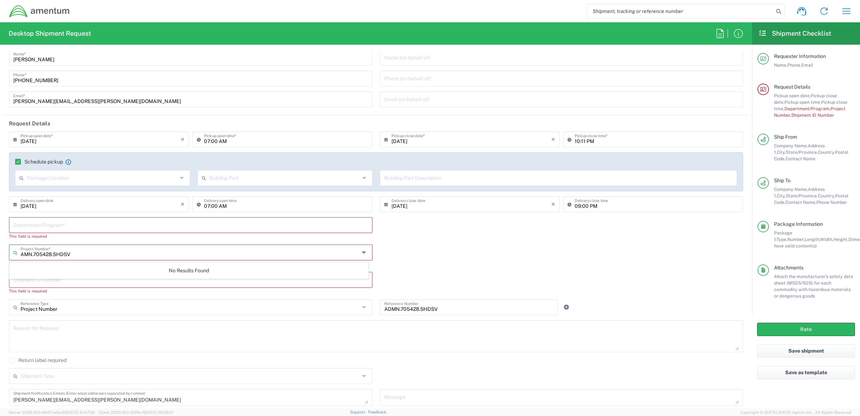
type input "ADMN.705428.SHDSV"
click at [24, 251] on input "text" at bounding box center [190, 251] width 339 height 13
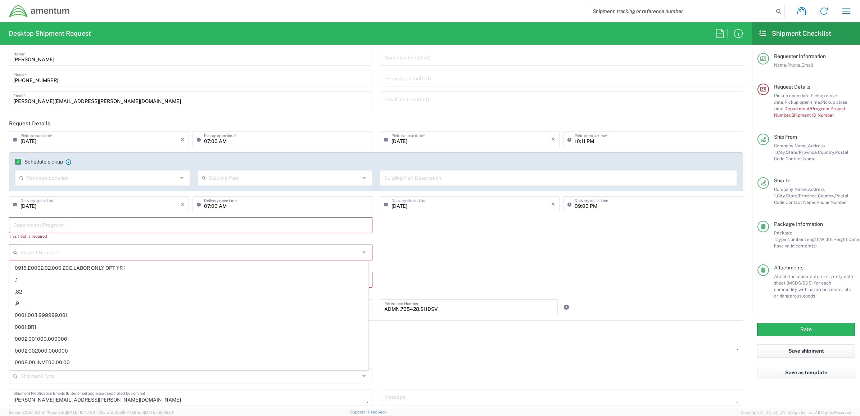
click at [29, 267] on span "0915.E0002.02.000.2CE,LABOR ONLY OPT YR 1" at bounding box center [189, 267] width 358 height 11
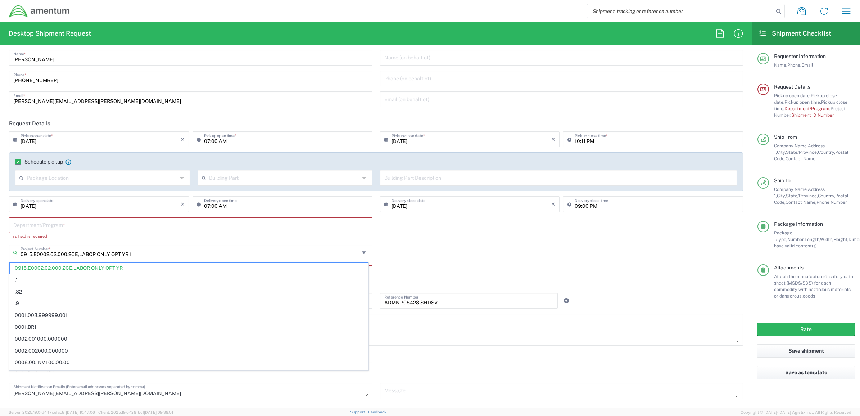
drag, startPoint x: 141, startPoint y: 254, endPoint x: 13, endPoint y: 251, distance: 128.8
click at [0, 257] on html "Shipment request Shipment tracking Shipment estimator Desktop shipment request …" at bounding box center [430, 208] width 860 height 416
type input "0915.E0002.02.000.2CE,LABOR ONLY OPT YR 1"
paste input "AOMN.705428.SHDSV"
type input "0915.E0002.02.000.2CE,LABOR ONLY OPT YR 1"
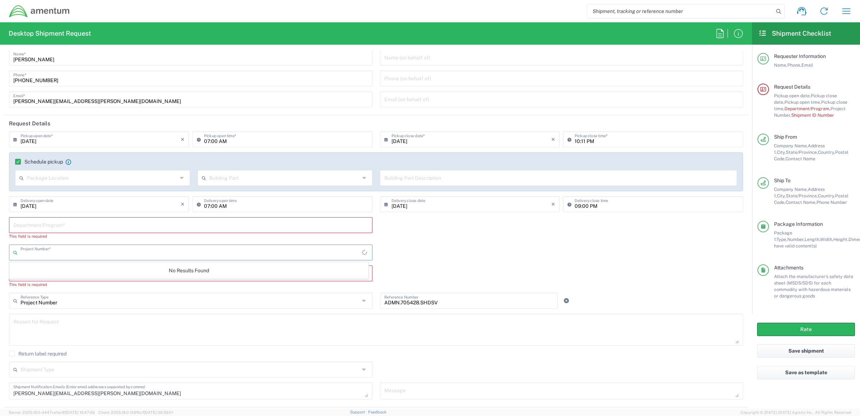
click at [83, 257] on input "text" at bounding box center [191, 251] width 341 height 13
click at [69, 232] on div "Department/Program *" at bounding box center [190, 225] width 363 height 16
type input "0915.E0002.02.000.2CE,LABOR ONLY OPT YR 1"
click at [58, 224] on input "text" at bounding box center [190, 224] width 355 height 13
type input "d"
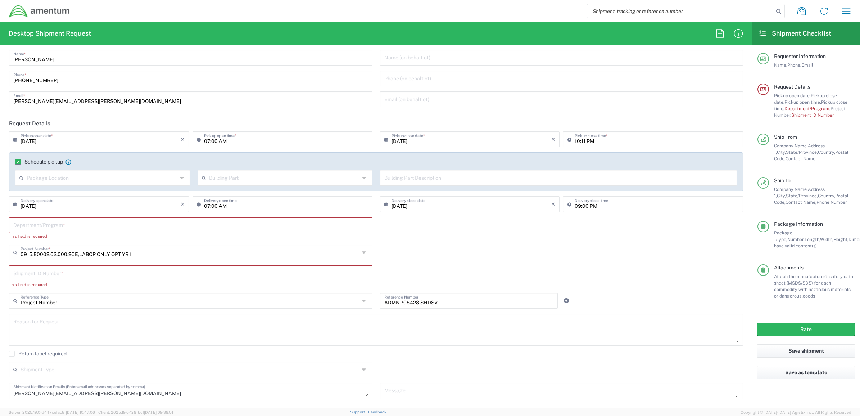
click at [69, 222] on input "text" at bounding box center [190, 224] width 355 height 13
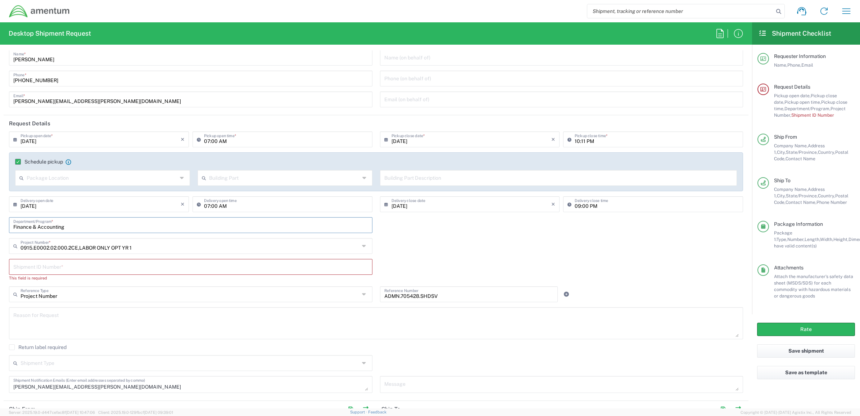
type input "Finance & Accounting"
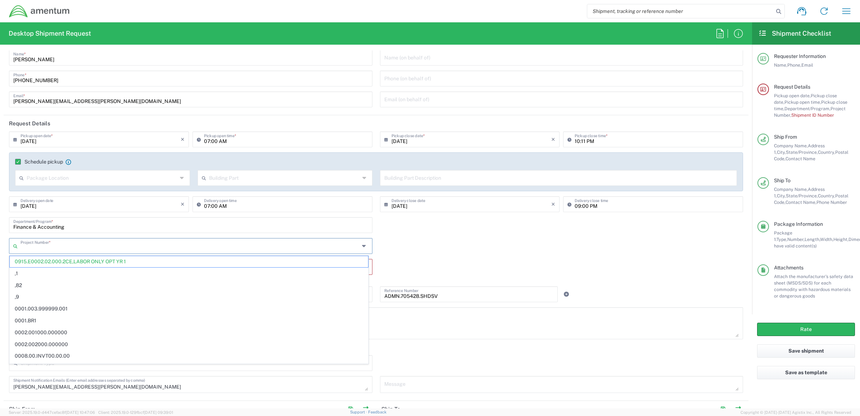
drag, startPoint x: 132, startPoint y: 249, endPoint x: 34, endPoint y: 242, distance: 98.1
click at [33, 242] on input "text" at bounding box center [190, 245] width 339 height 13
paste input "AOMN.705428.SHDSV"
click at [29, 245] on input "AOMN.705428.SHDSV" at bounding box center [191, 245] width 341 height 13
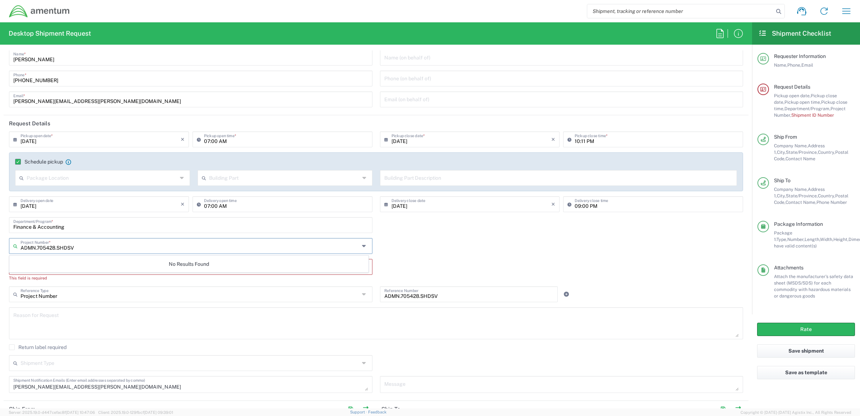
type input "ADMN.705428.SHDSV"
click at [160, 317] on textarea at bounding box center [375, 323] width 725 height 28
click at [16, 244] on icon at bounding box center [16, 246] width 7 height 12
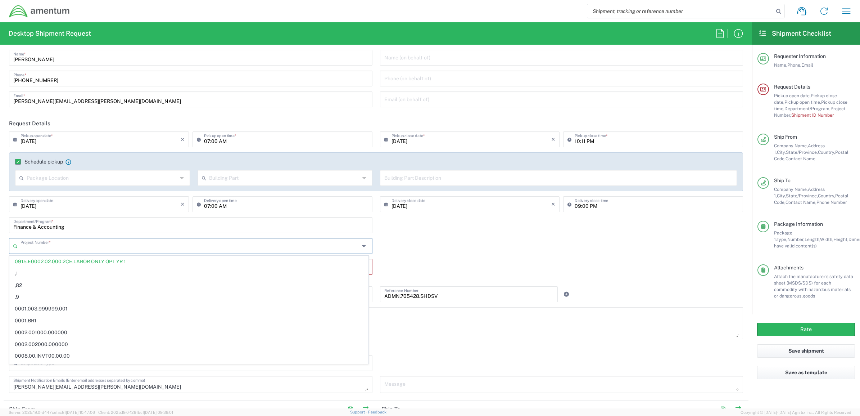
paste input "AOMN.705428.SHDSV"
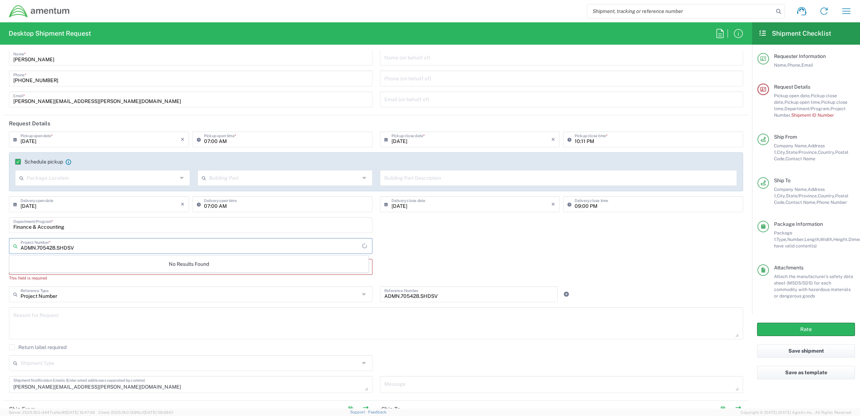
click at [85, 245] on input "ADMN.705428.SHDSV" at bounding box center [191, 245] width 341 height 13
drag, startPoint x: 105, startPoint y: 246, endPoint x: 71, endPoint y: 249, distance: 34.3
click at [102, 247] on input "ADMN.705428.SHDSV" at bounding box center [190, 245] width 339 height 13
click at [114, 246] on input "ADMN.705428.SHDSV" at bounding box center [190, 245] width 339 height 13
type input "A"
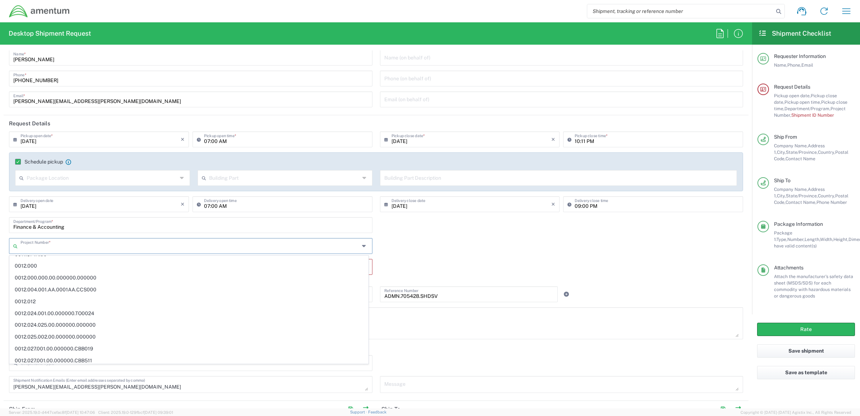
scroll to position [86, 0]
click at [592, 59] on input "text" at bounding box center [561, 57] width 355 height 13
type input "0915.E0002.02.000.2CE,LABOR ONLY OPT YR 1"
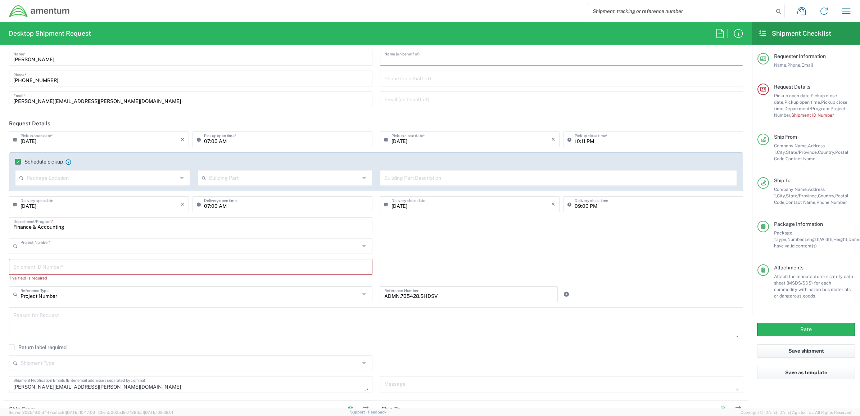
click at [74, 247] on input "text" at bounding box center [190, 245] width 339 height 13
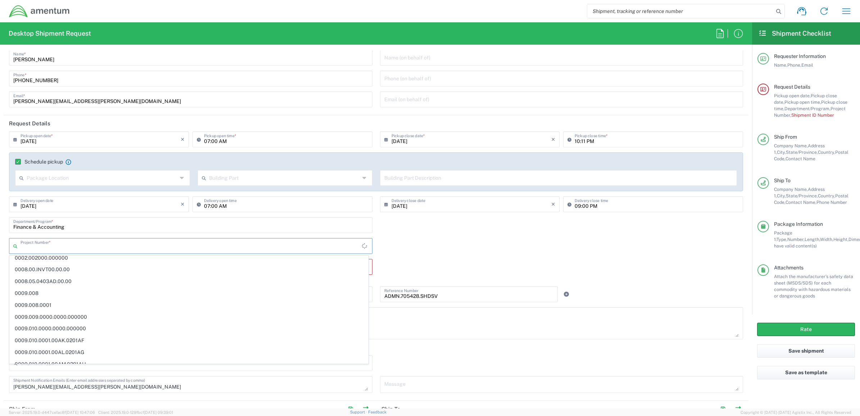
scroll to position [0, 0]
click at [5, 245] on div "Project Number * 0915.E0002.02.000.2CE,LABOR ONLY OPT YR 1 ,1 ,82 ,9 0001.003.9…" at bounding box center [190, 248] width 371 height 21
type input "0915.E0002.02.000.2CE,LABOR ONLY OPT YR 1"
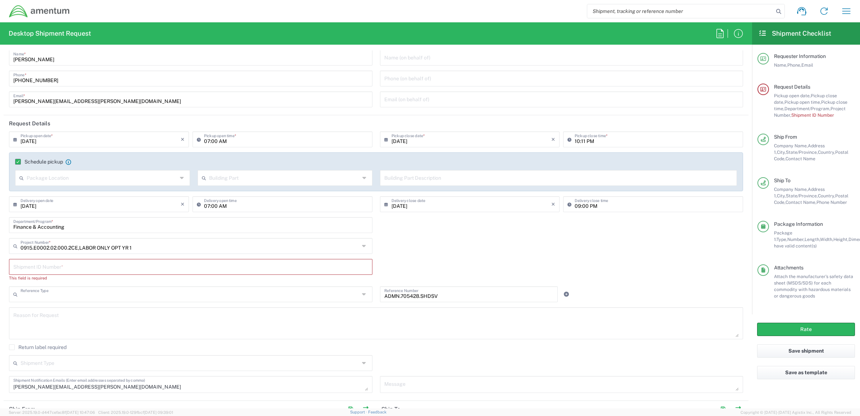
click at [51, 295] on input "text" at bounding box center [190, 293] width 339 height 13
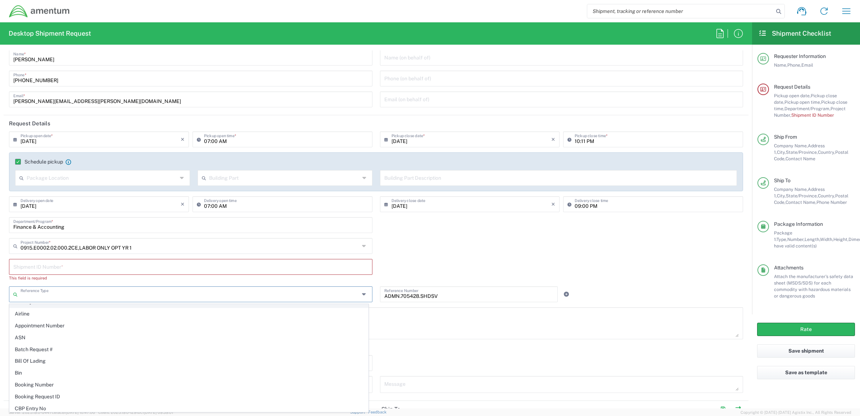
scroll to position [45, 0]
click at [74, 373] on span "Booking Number" at bounding box center [189, 370] width 358 height 11
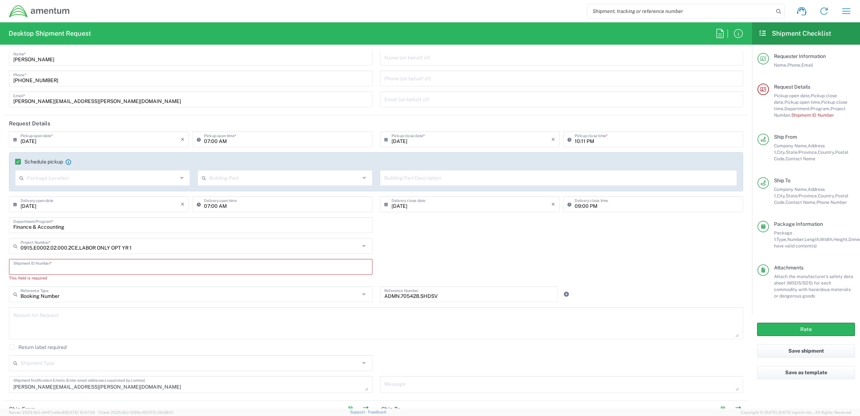
click at [41, 271] on input "text" at bounding box center [190, 266] width 355 height 13
click at [44, 286] on div "Booking Number Reference Type" at bounding box center [190, 294] width 363 height 16
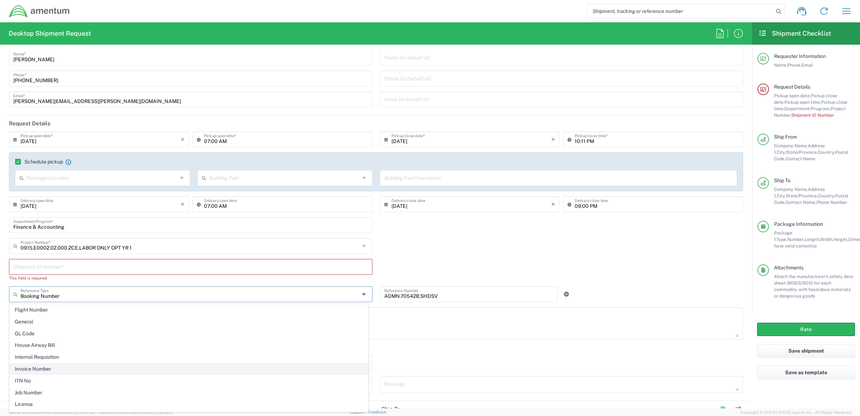
scroll to position [225, 0]
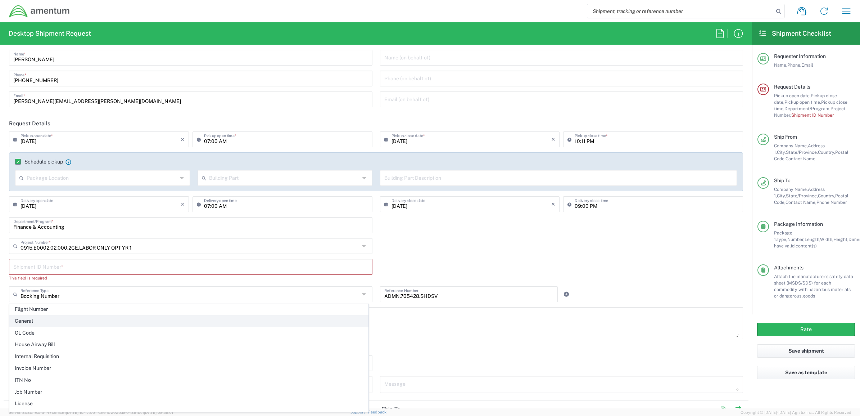
click at [26, 323] on span "General" at bounding box center [189, 320] width 358 height 11
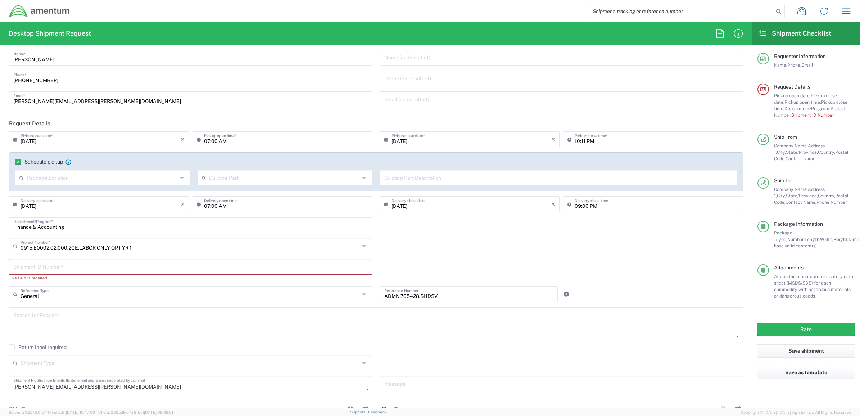
click at [53, 268] on input "text" at bounding box center [190, 266] width 355 height 13
type input "General"
click at [36, 292] on input "General" at bounding box center [190, 293] width 339 height 13
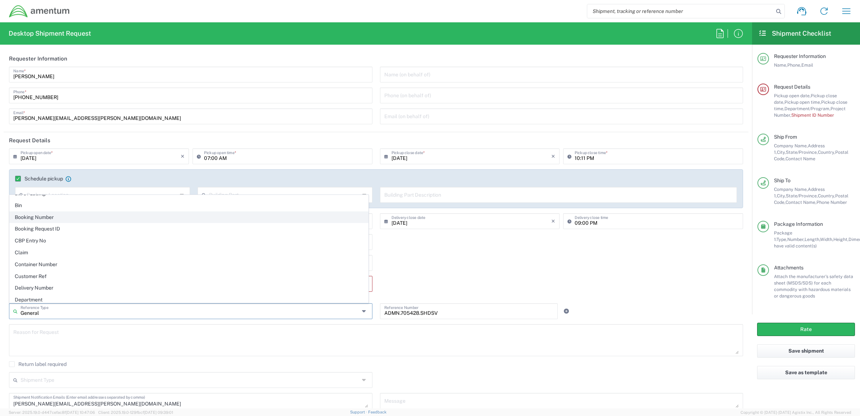
scroll to position [45, 0]
click at [100, 129] on div "[PERSON_NAME] Name * [PHONE_NUMBER] Phone * [PERSON_NAME][EMAIL_ADDRESS][PERSON…" at bounding box center [190, 98] width 371 height 63
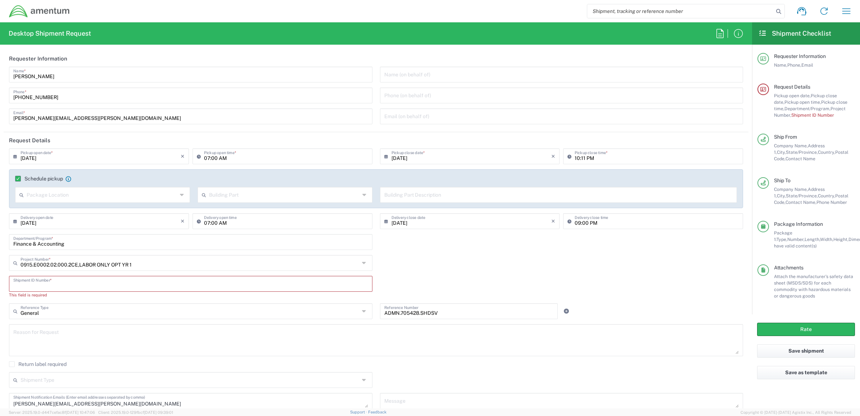
click at [54, 283] on input "text" at bounding box center [190, 283] width 355 height 13
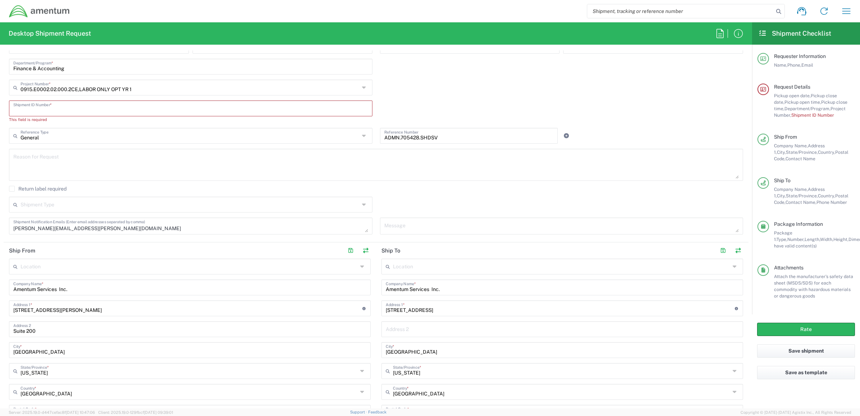
scroll to position [90, 0]
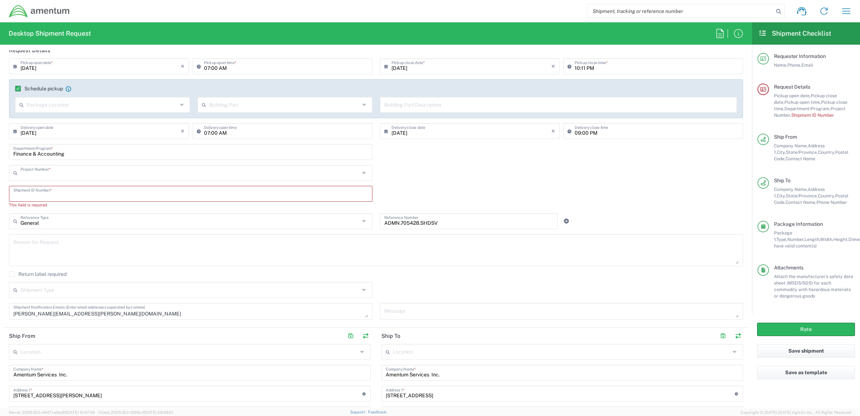
click at [62, 172] on input "text" at bounding box center [190, 172] width 339 height 13
click at [65, 167] on input "text" at bounding box center [190, 172] width 339 height 13
click at [17, 172] on icon at bounding box center [16, 173] width 7 height 12
click at [78, 174] on input "text" at bounding box center [190, 172] width 339 height 13
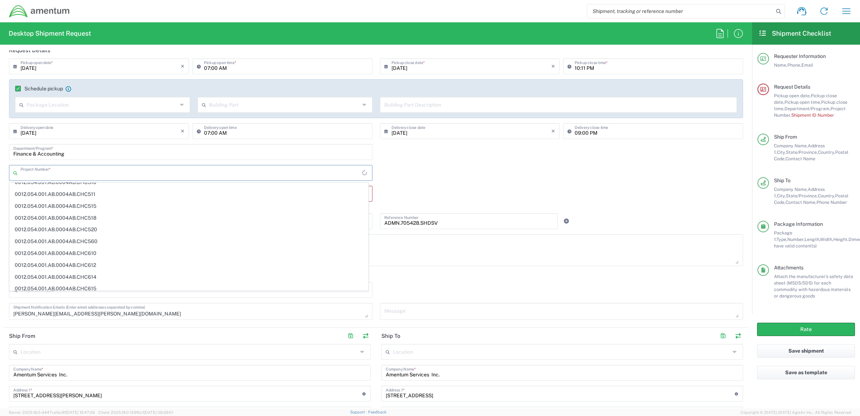
scroll to position [1045, 0]
click at [96, 174] on input "text" at bounding box center [190, 172] width 339 height 13
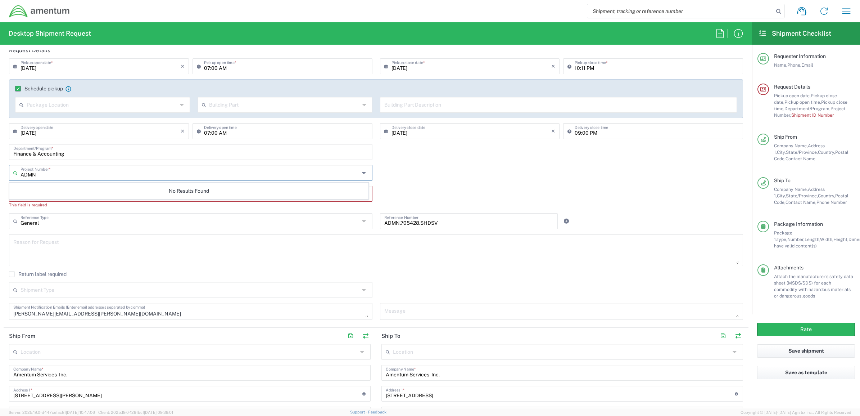
scroll to position [0, 0]
type input "A"
